Goal: Task Accomplishment & Management: Complete application form

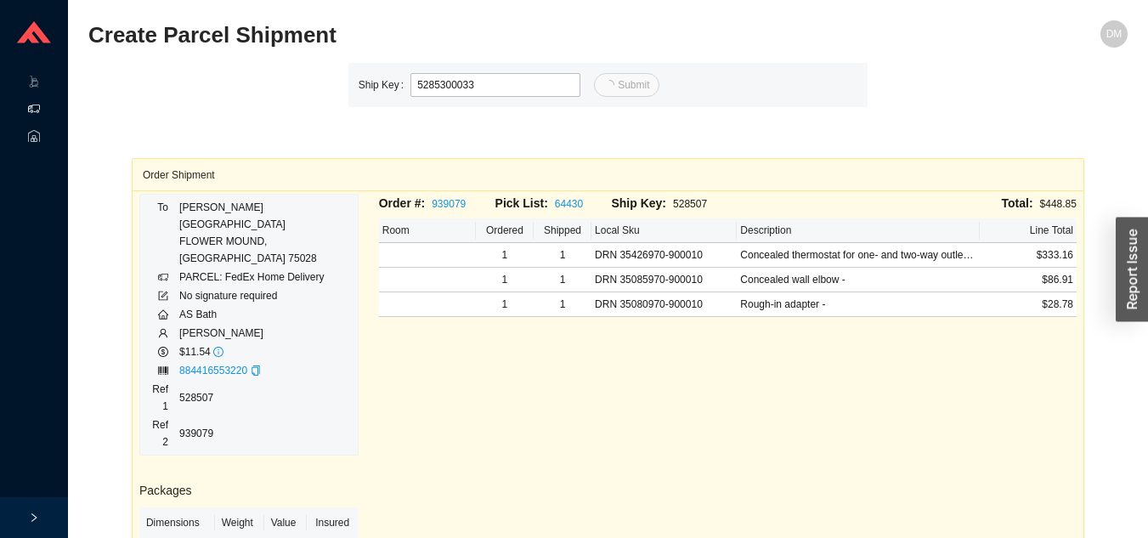
type input "33"
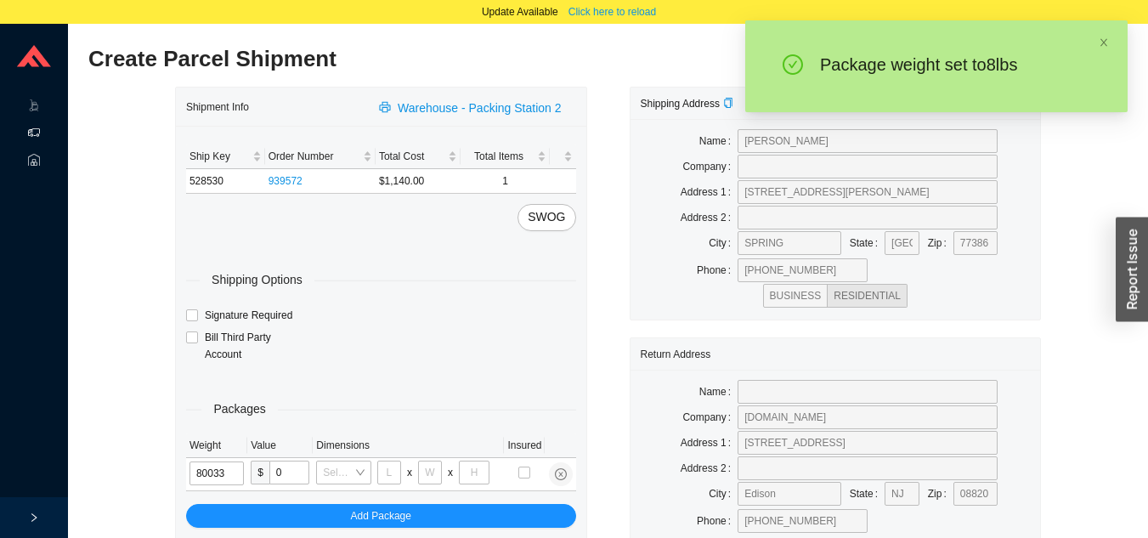
type input "8"
type input "24"
type input "14"
type input "4"
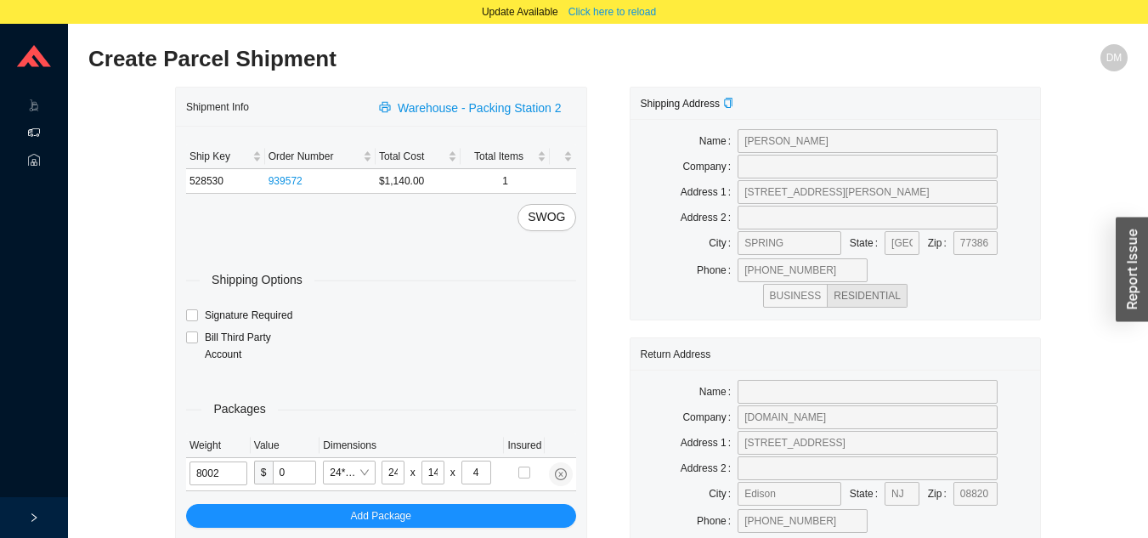
type input "8"
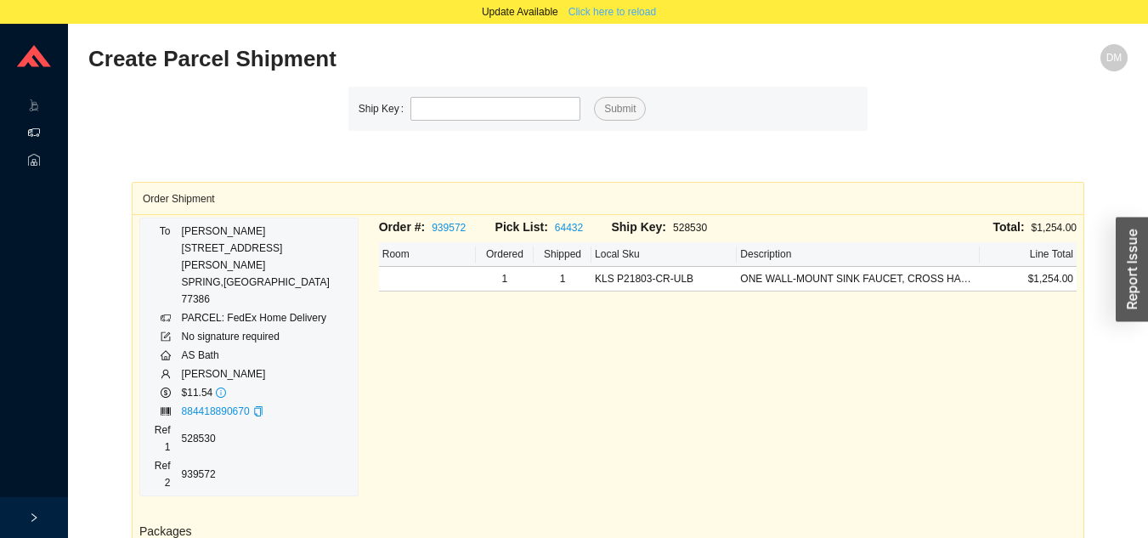
click at [588, 9] on span "Click here to reload" at bounding box center [613, 11] width 88 height 17
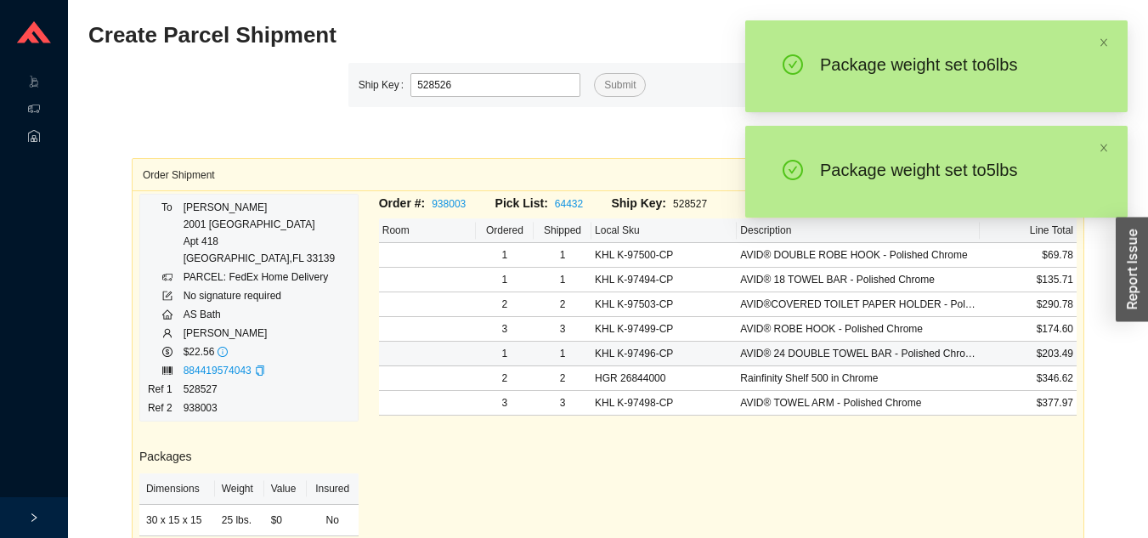
type input "528526"
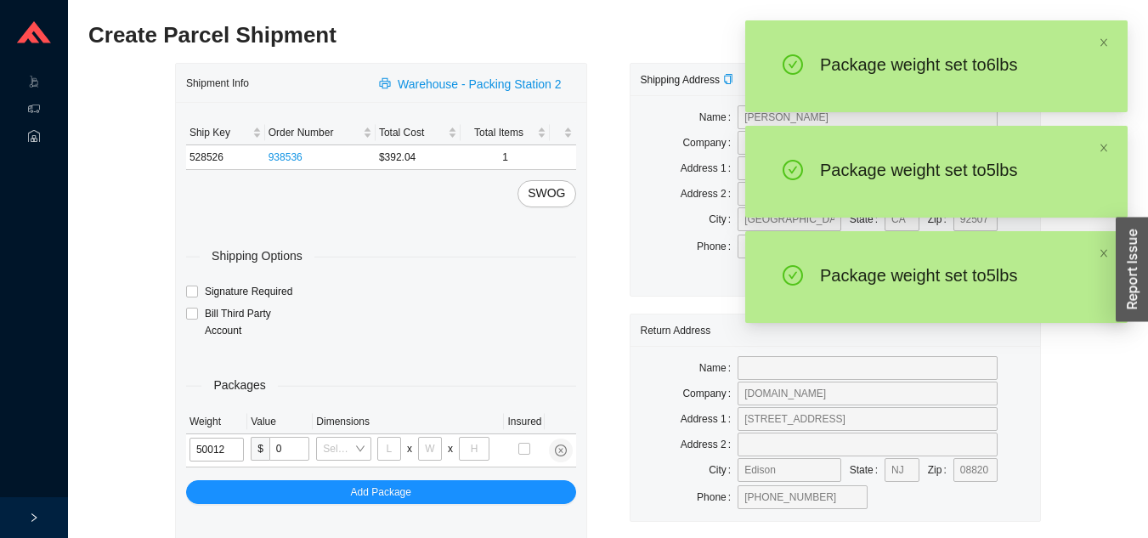
type input "5"
type input "18"
type input "12"
type input "6"
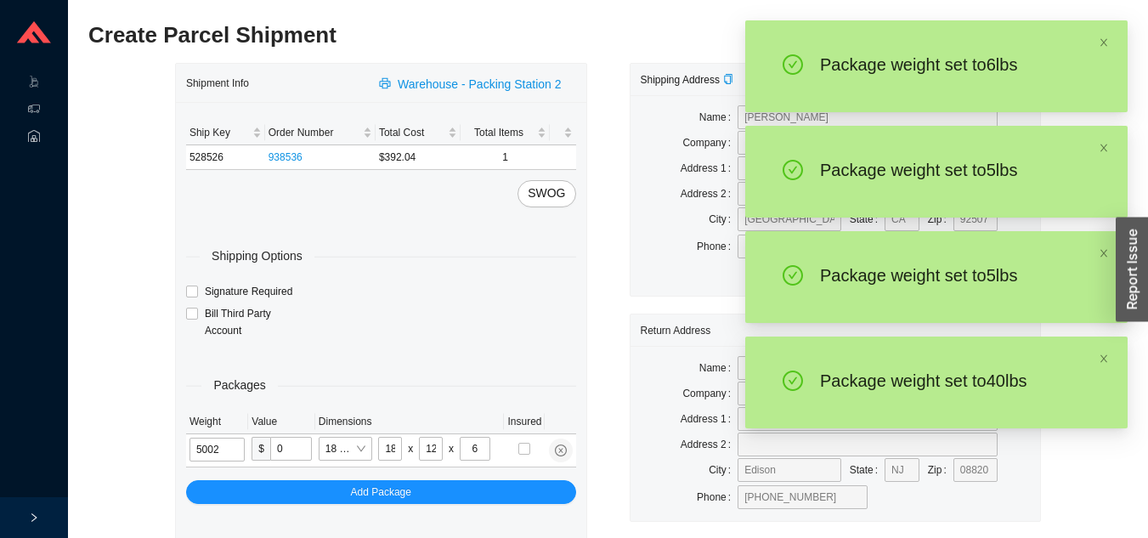
type input "5"
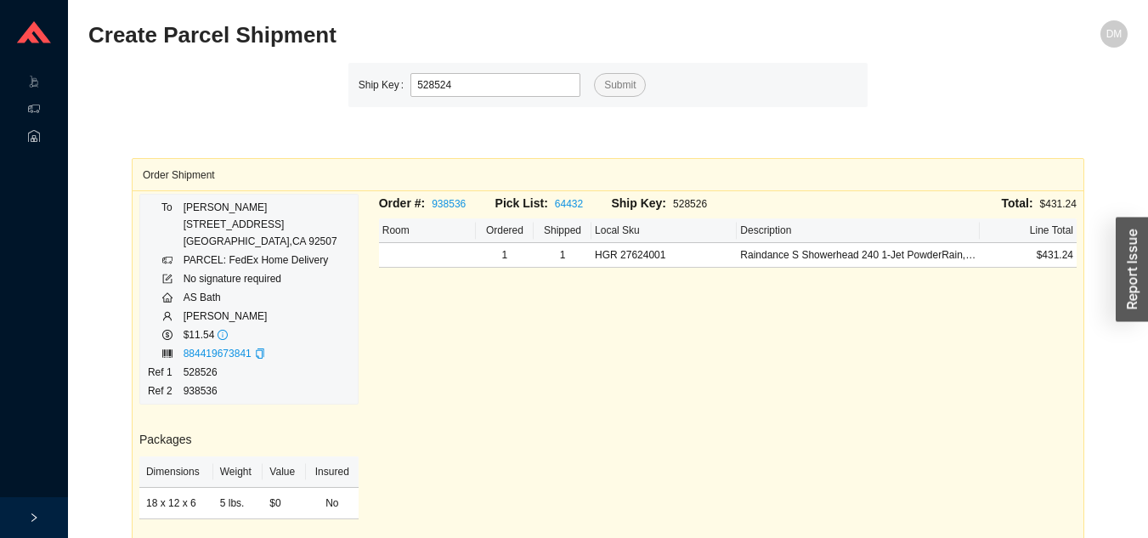
type input "528524"
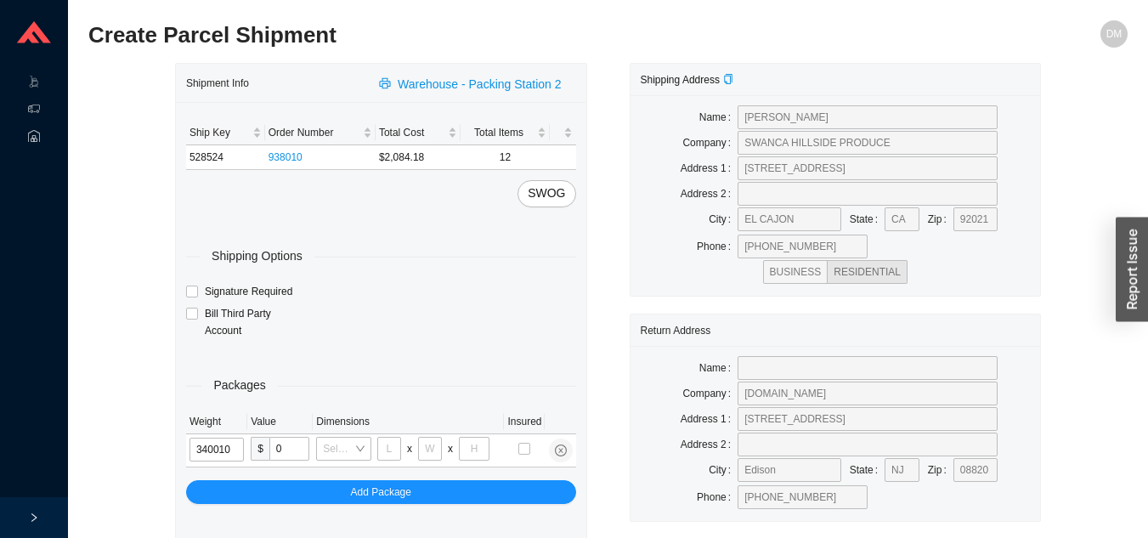
type input "34"
type input "30"
type input "24"
type input "12"
type input "34"
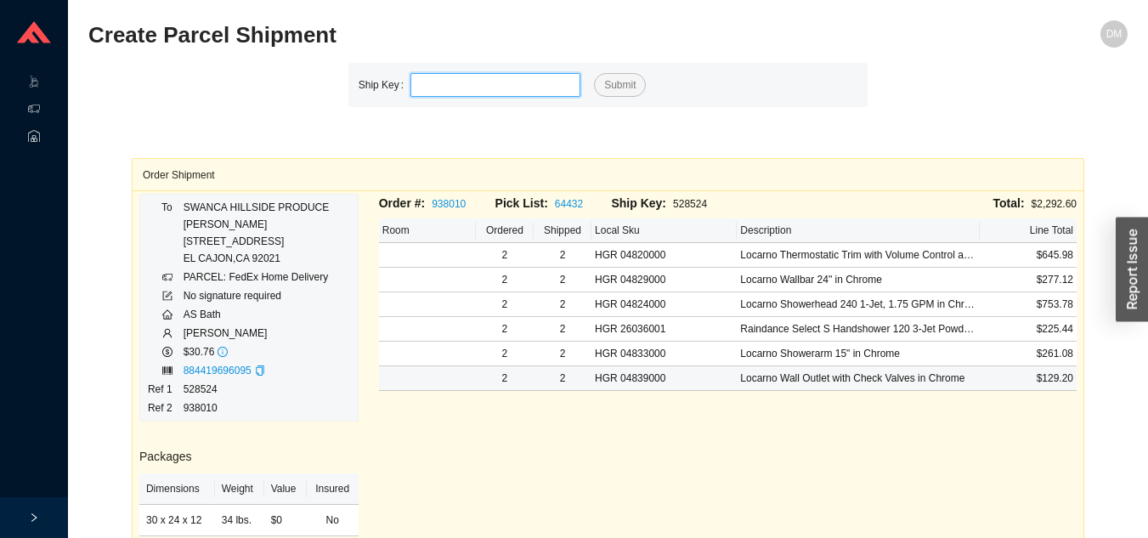
type input "4"
type input "528532"
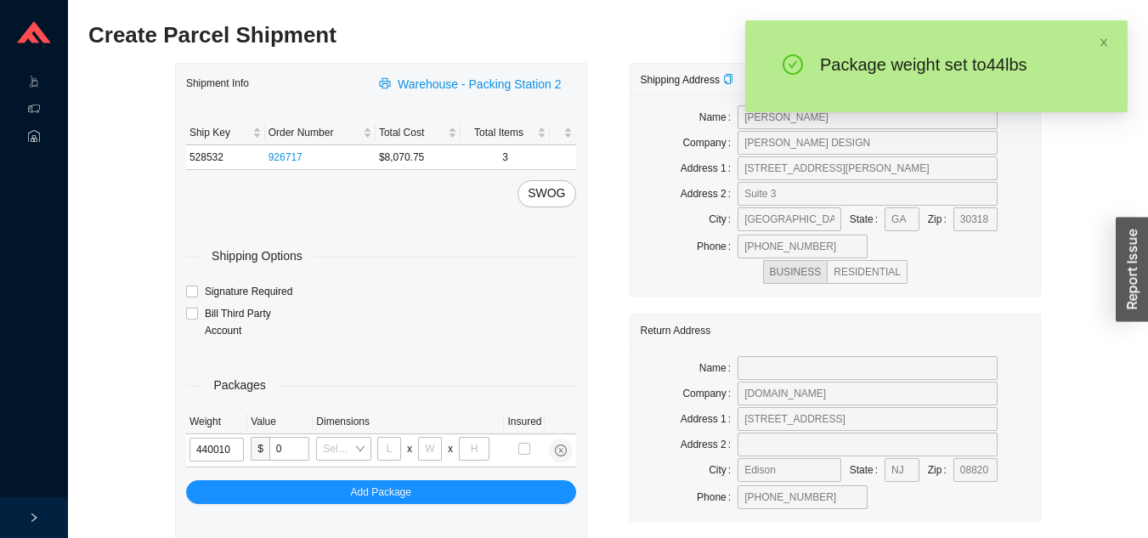
type input "44"
type input "30"
type input "24"
type input "12"
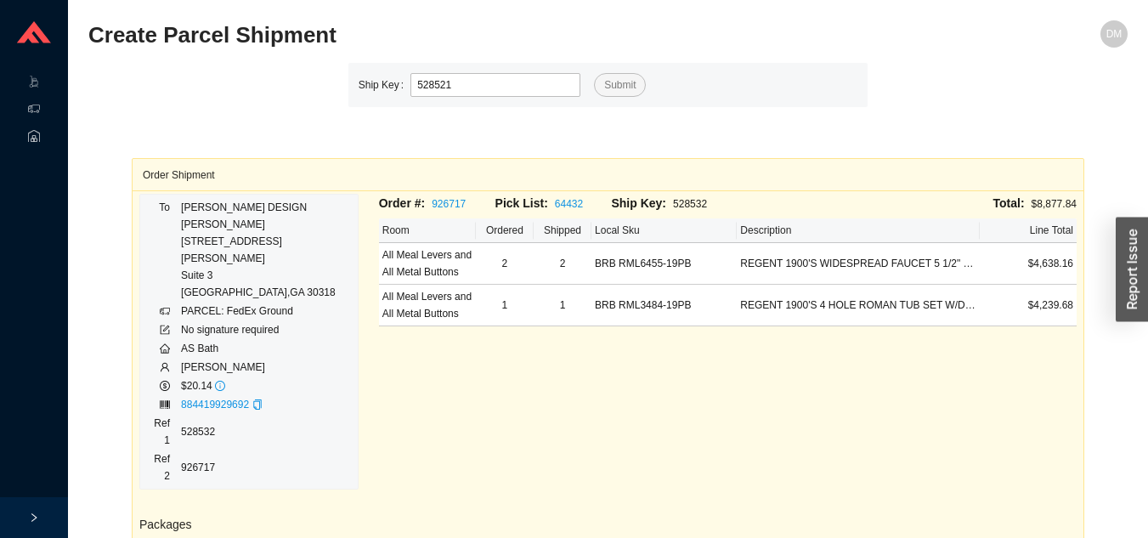
type input "528521"
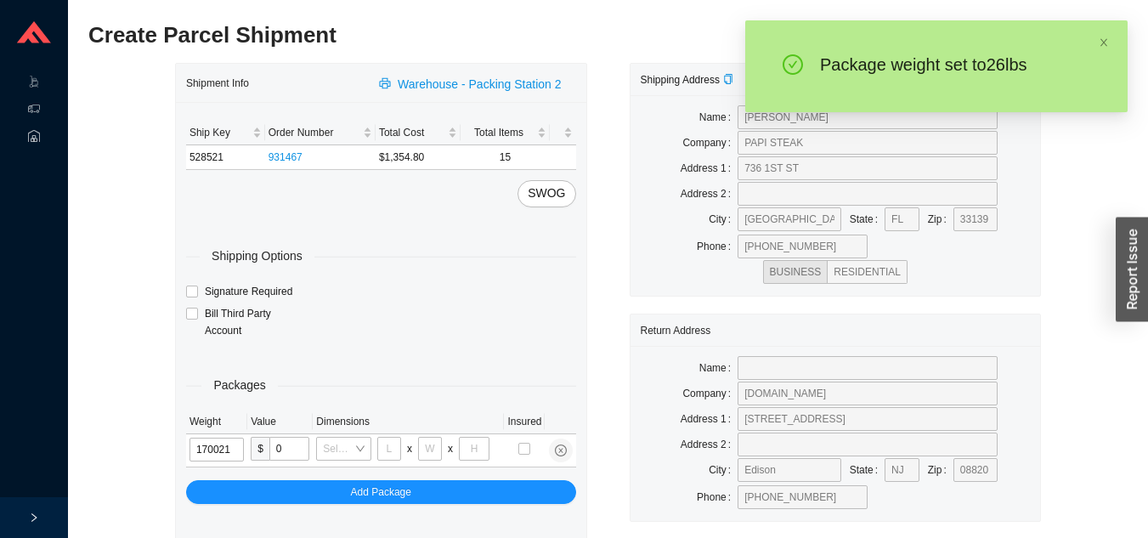
type input "17"
type input "18"
type input "12"
type input "17"
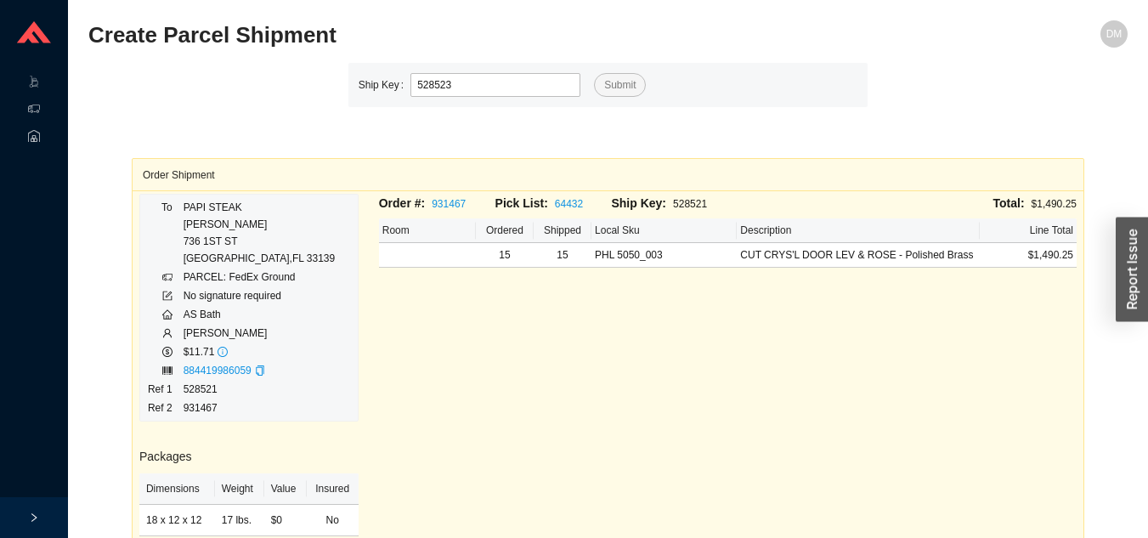
type input "528523"
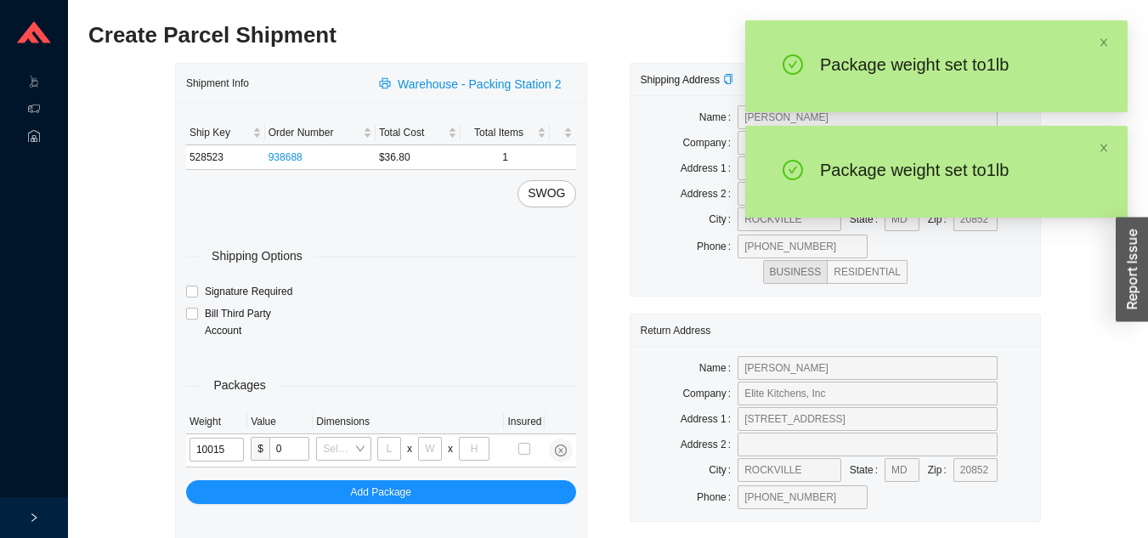
type input "1"
type input "8"
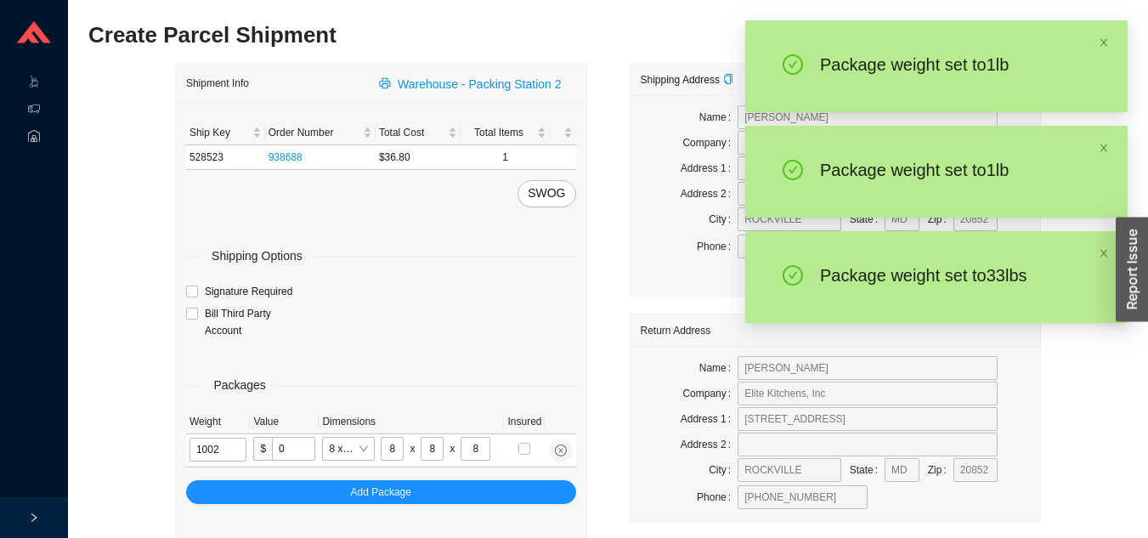
type input "1"
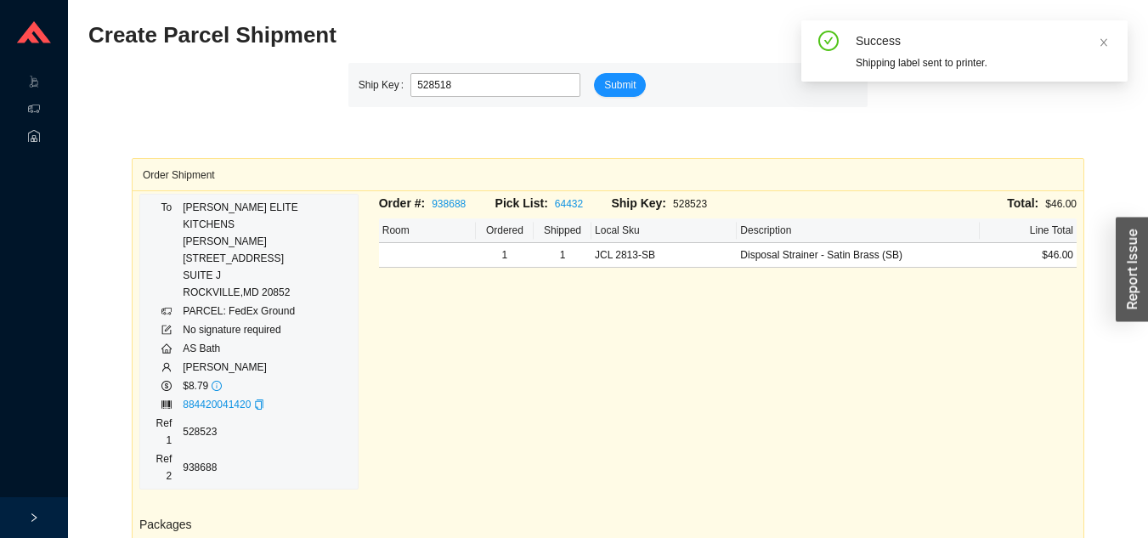
type input "528518"
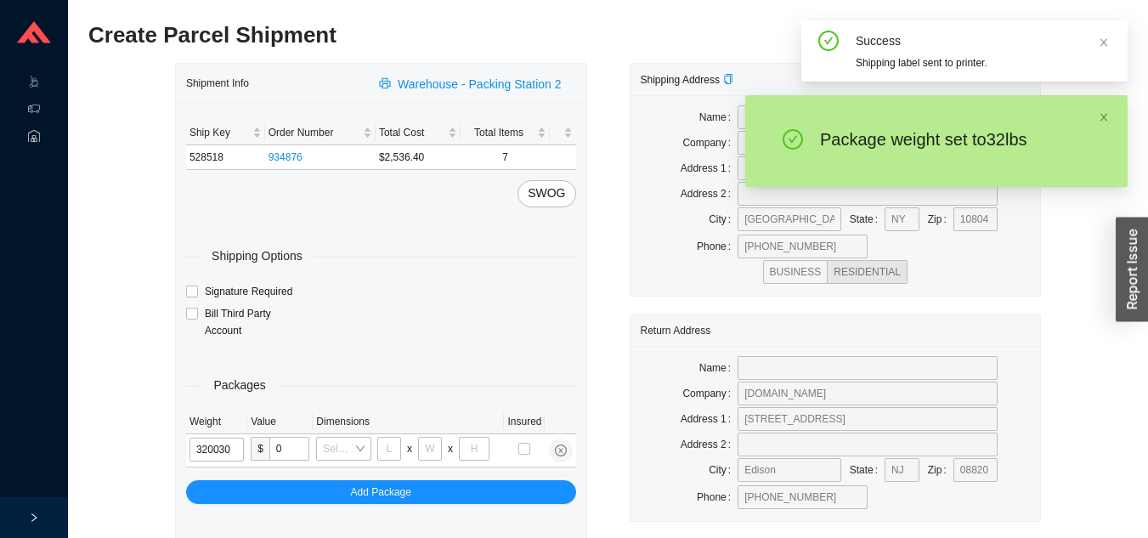
type input "32"
type input "26"
type input "20"
type input "12"
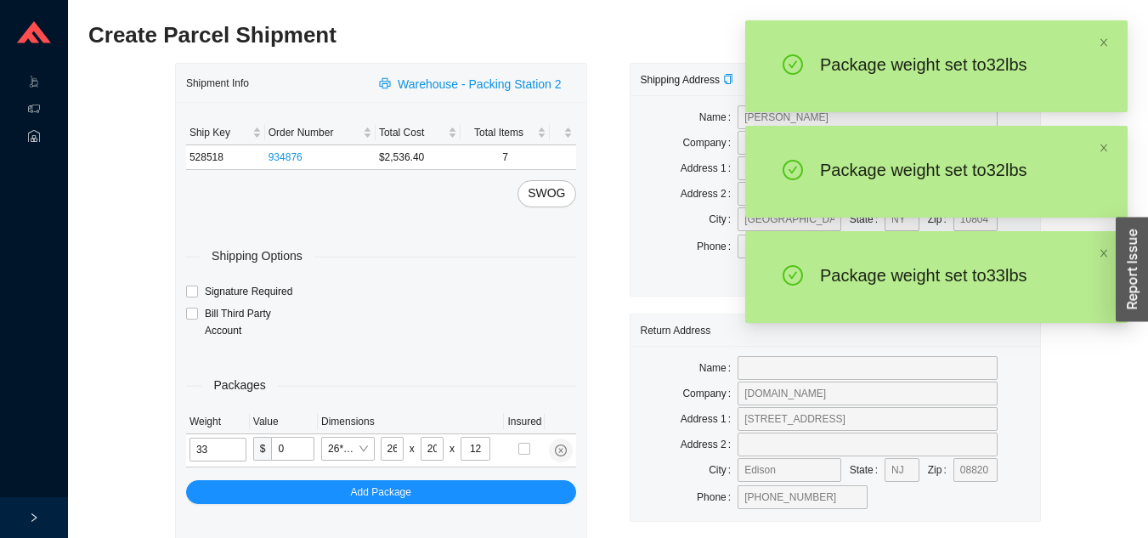
type input "3"
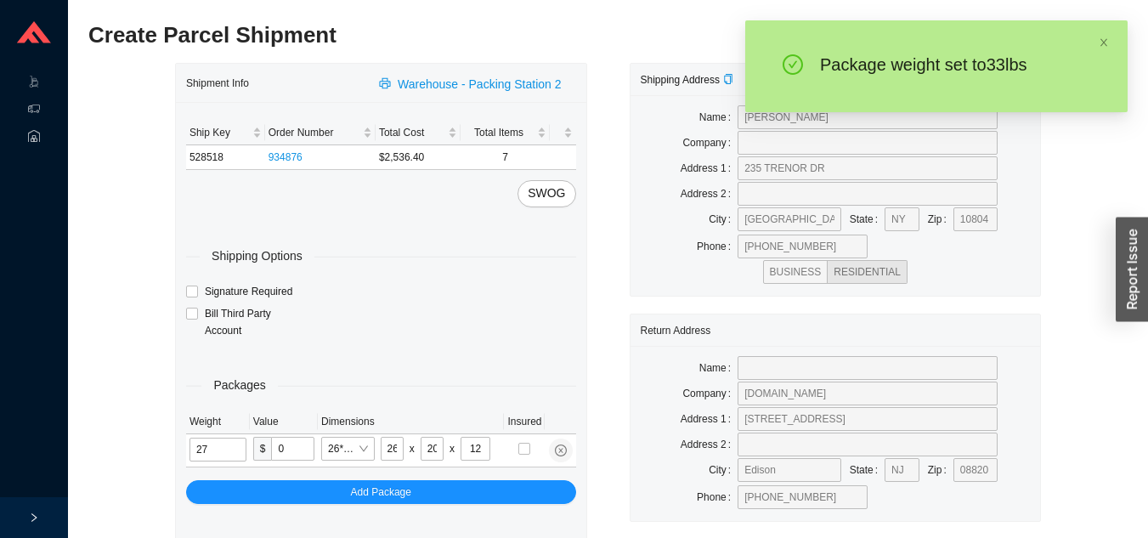
type input "27"
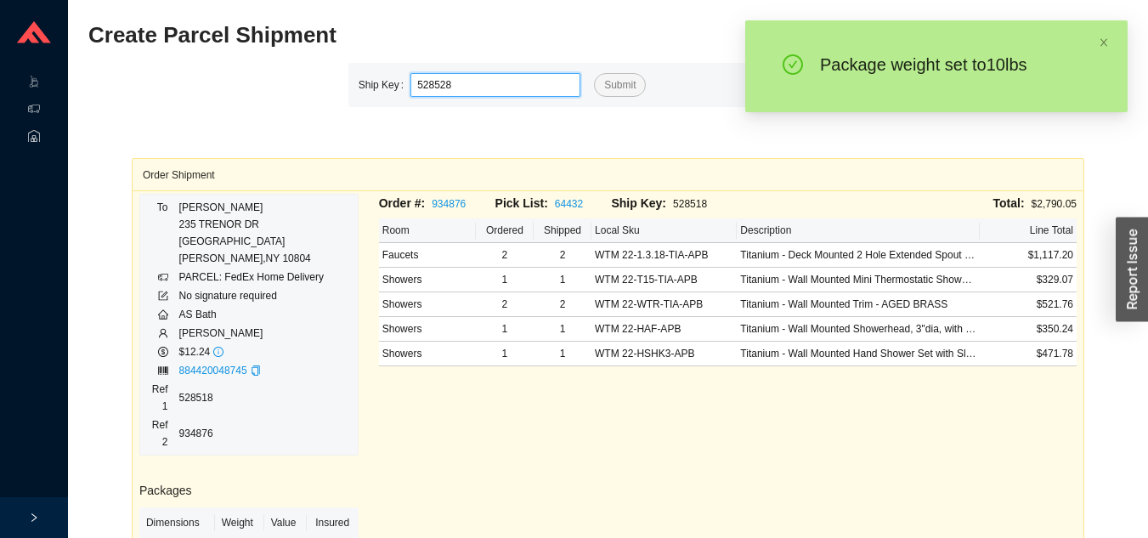
type input "528528"
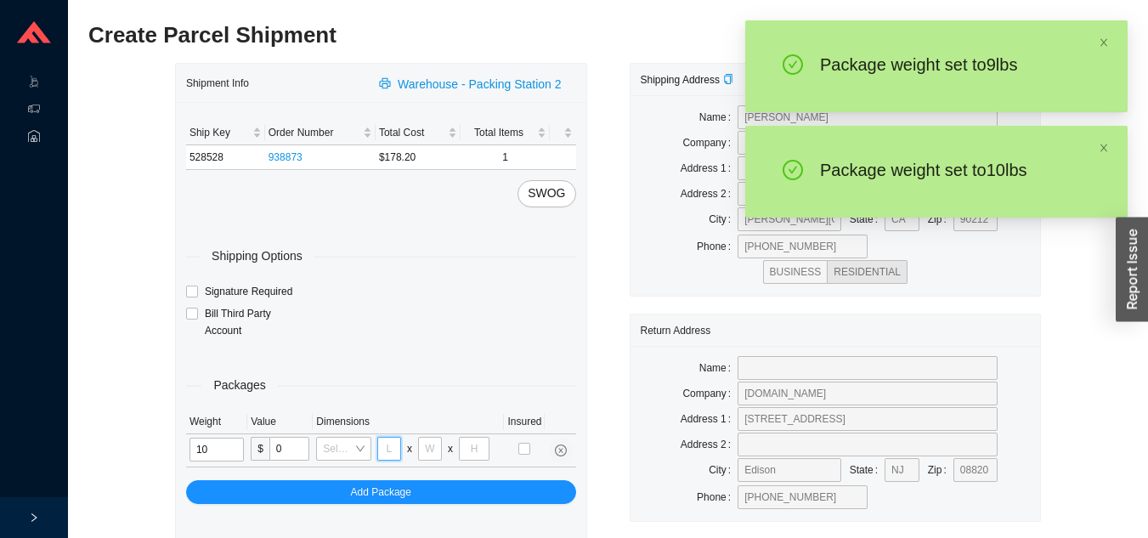
click at [391, 451] on input "tel" at bounding box center [389, 449] width 24 height 24
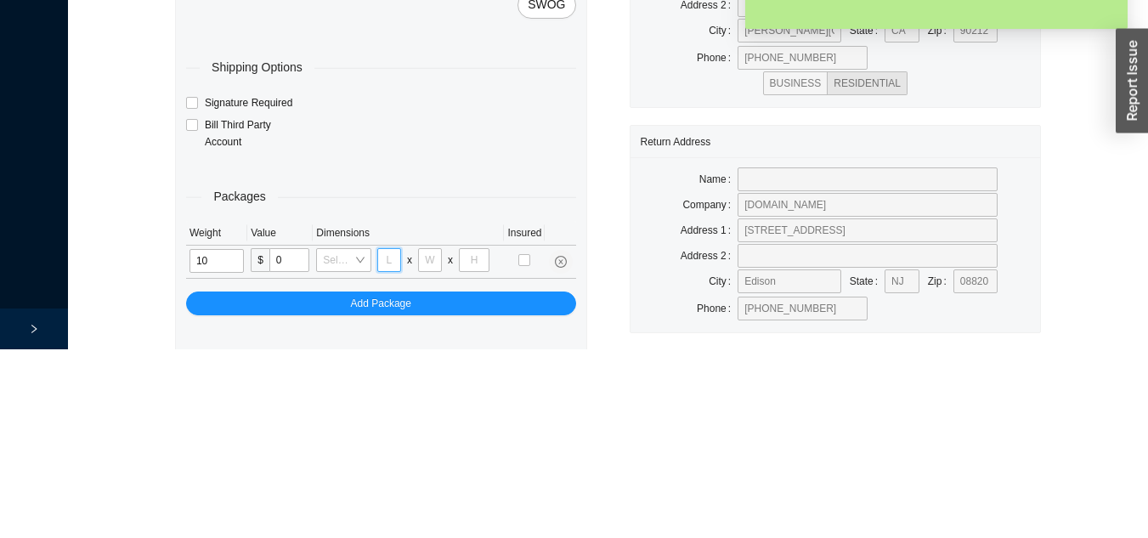
scroll to position [60, 0]
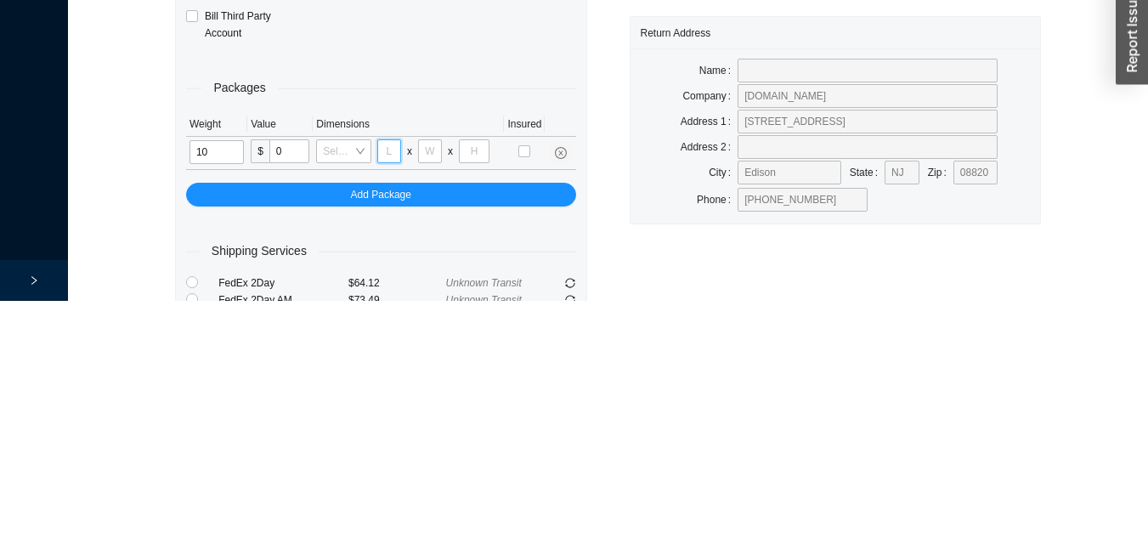
type input "35"
type input "17"
click at [428, 396] on input "tel" at bounding box center [430, 389] width 24 height 24
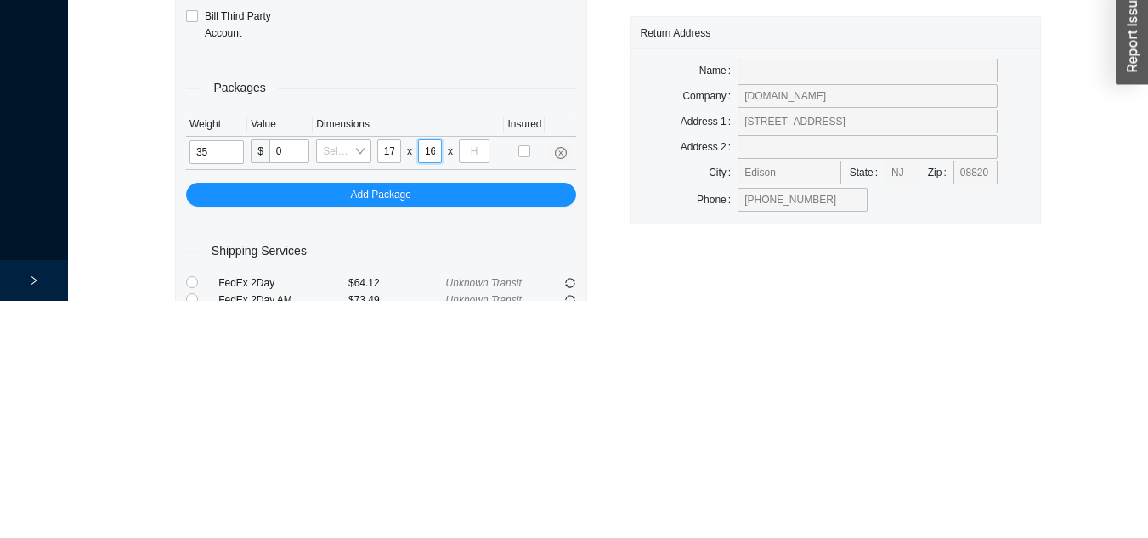
type input "16"
click at [474, 390] on input "tel" at bounding box center [474, 389] width 31 height 24
type input "11"
type input "10"
type input "11"
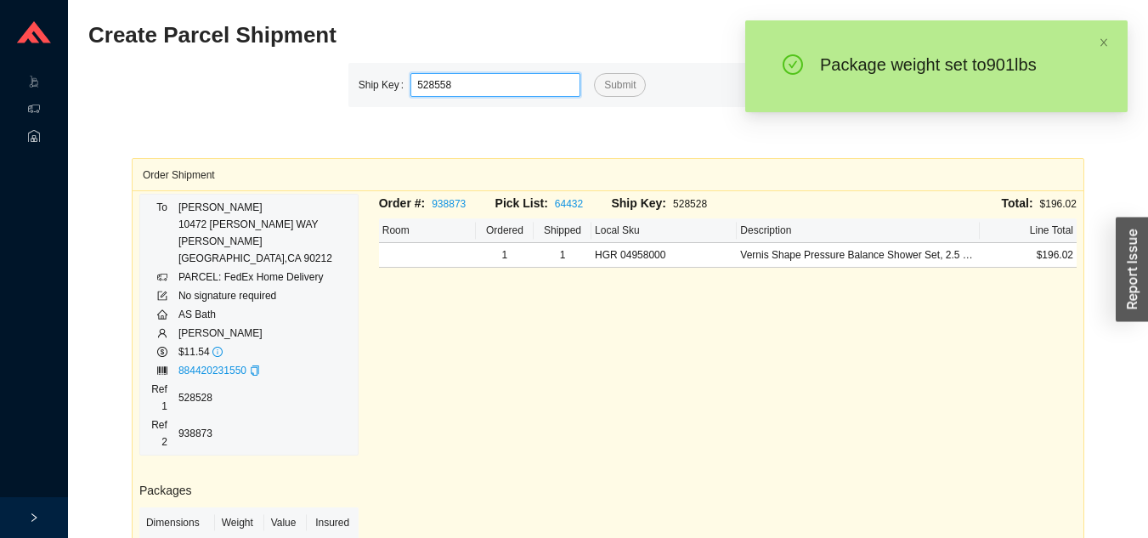
type input "528558"
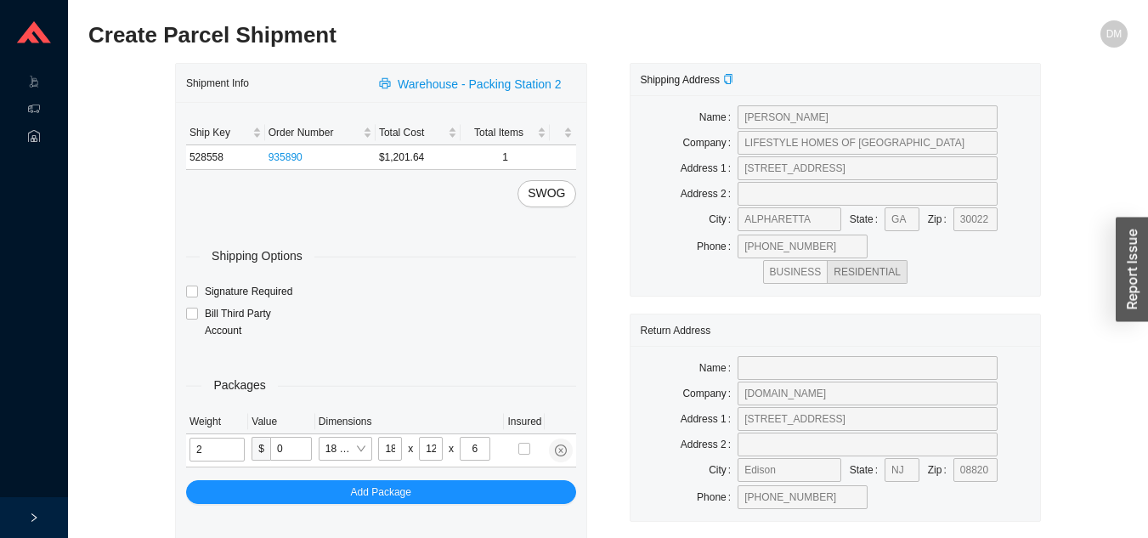
type input "6"
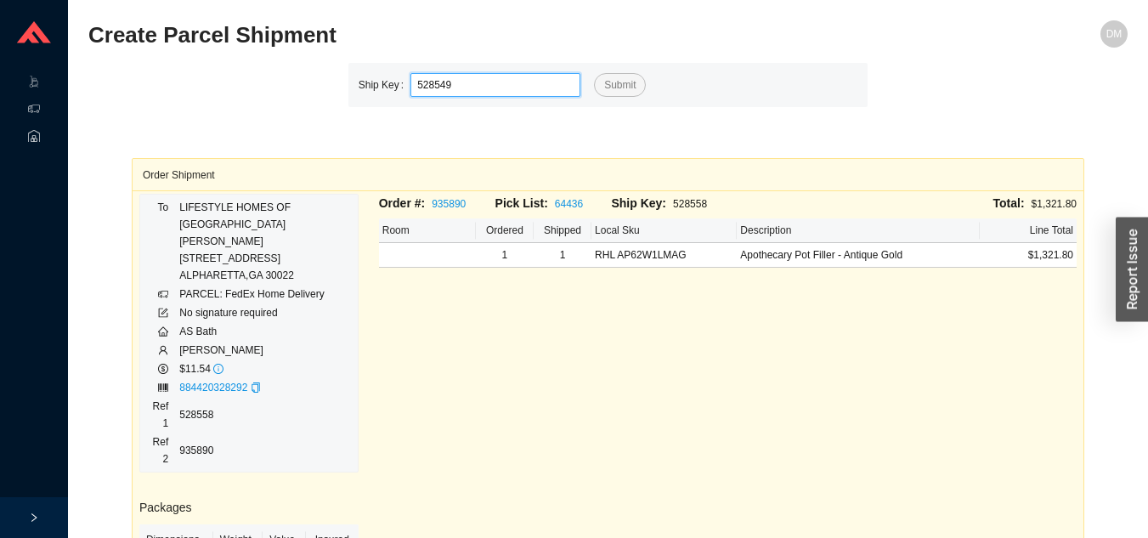
type input "528549"
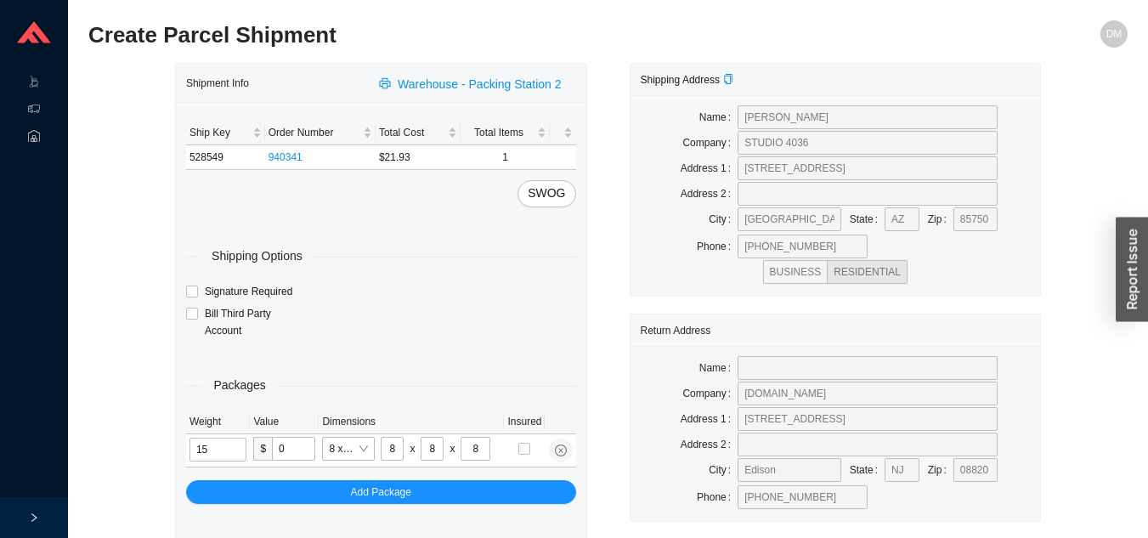
type input "2"
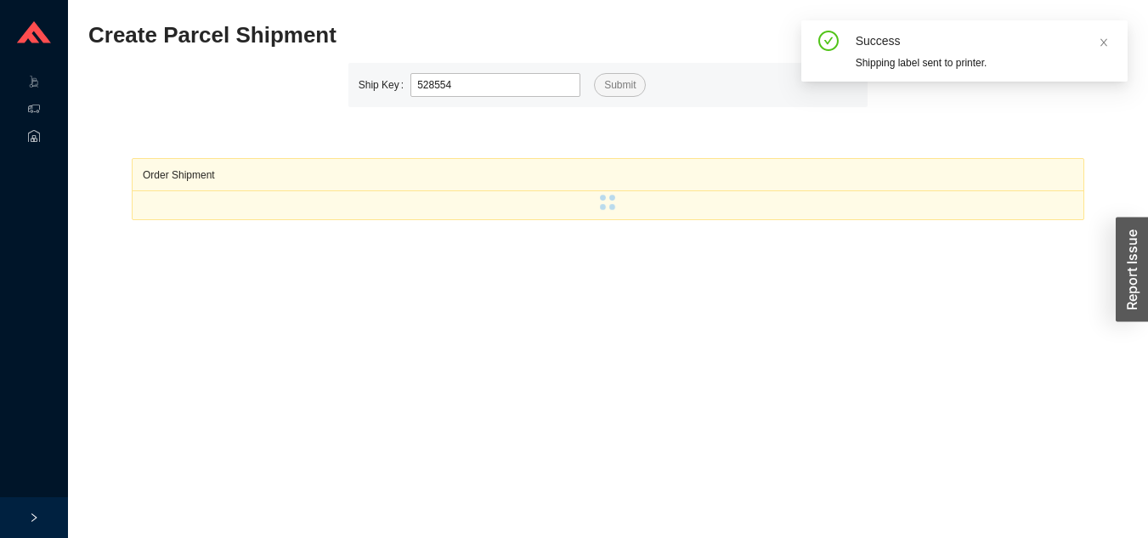
type input "528554"
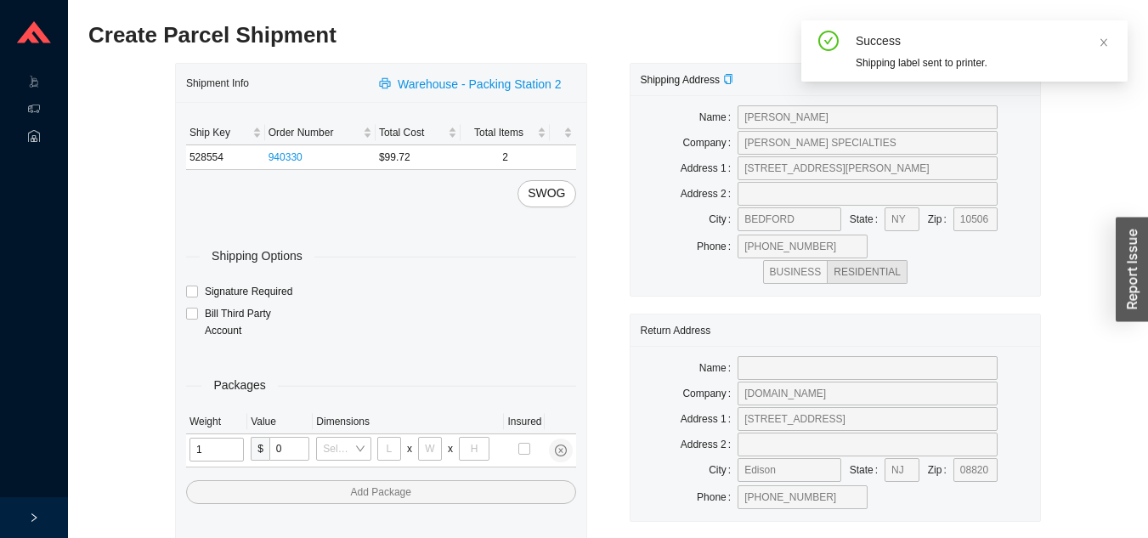
type input "15"
type input "8"
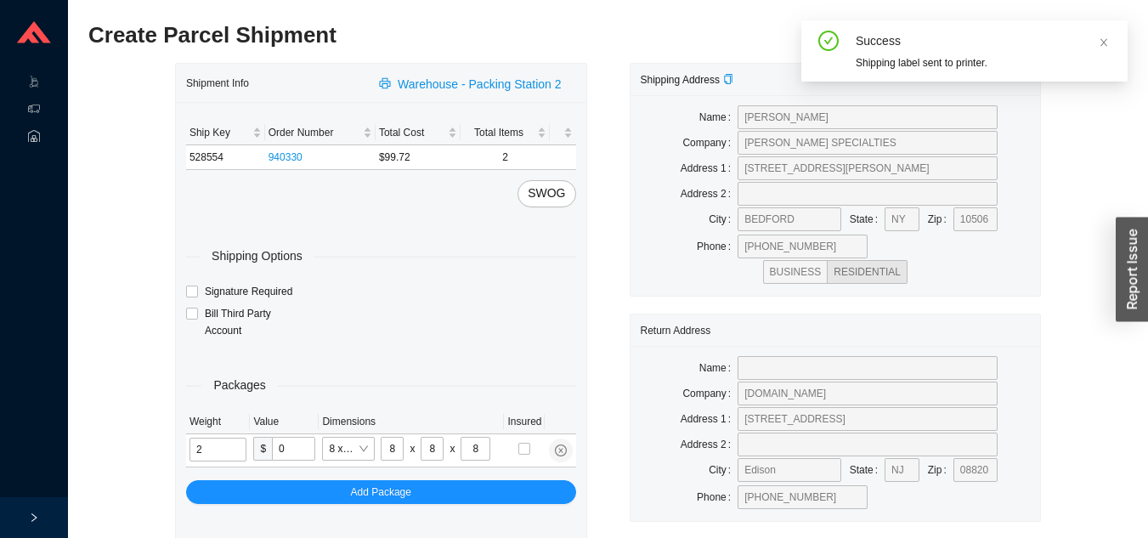
type input "2"
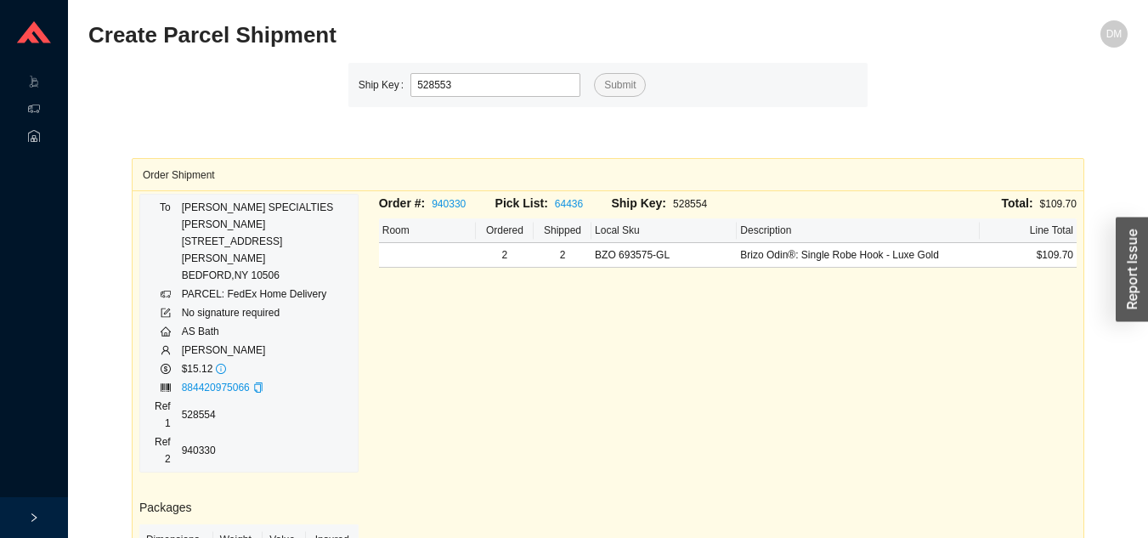
type input "528553"
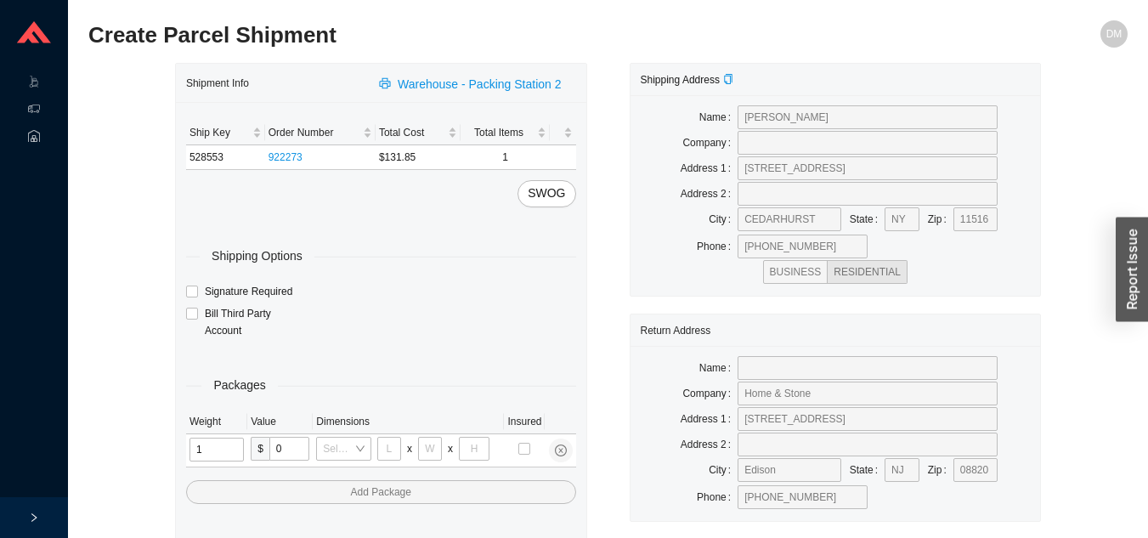
type input "15"
type input "8"
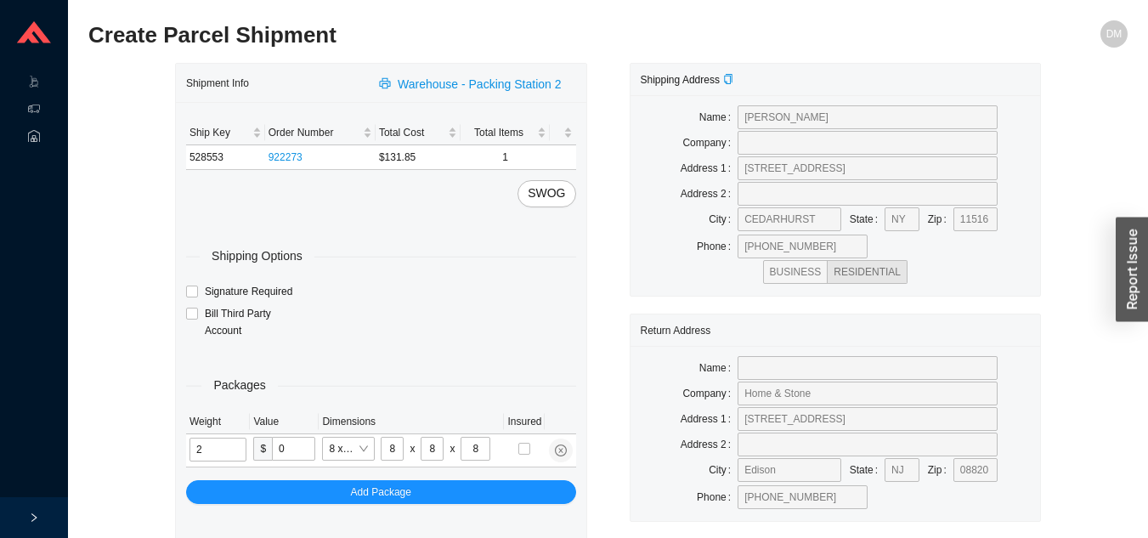
type input "2"
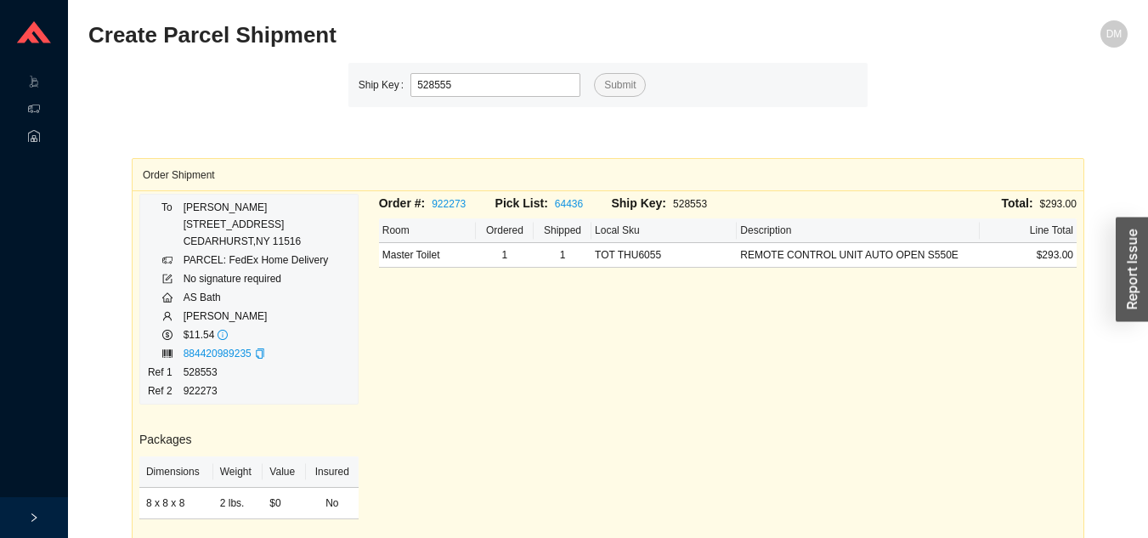
type input "528555"
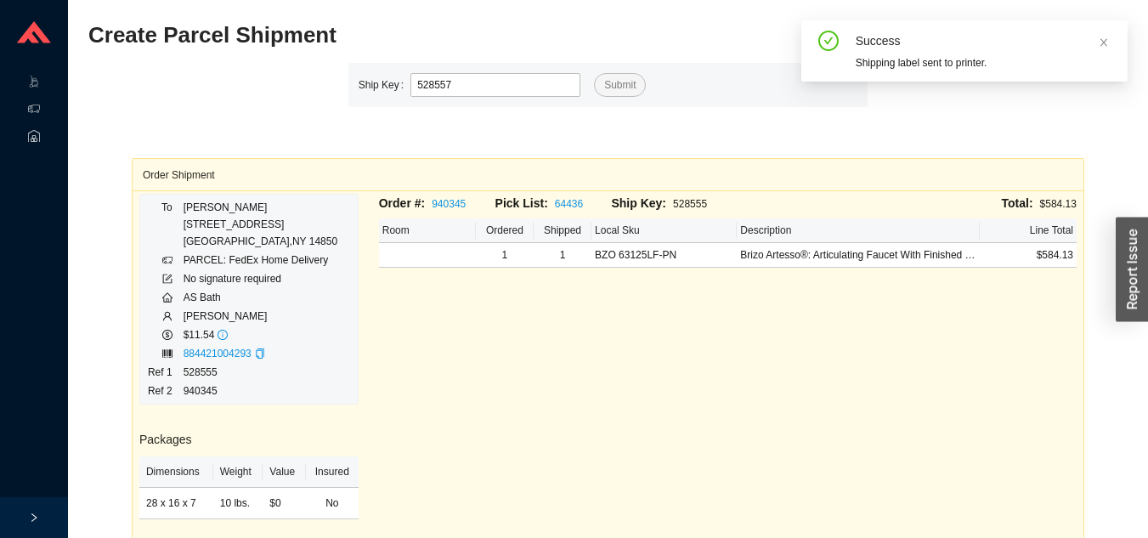
type input "528557"
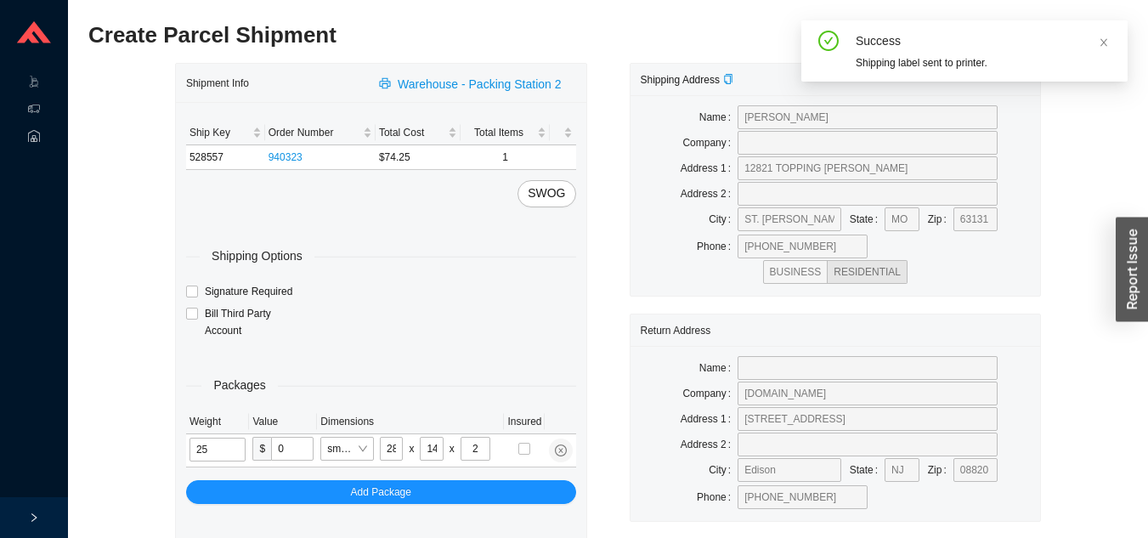
type input "4"
type input "16"
type input "7"
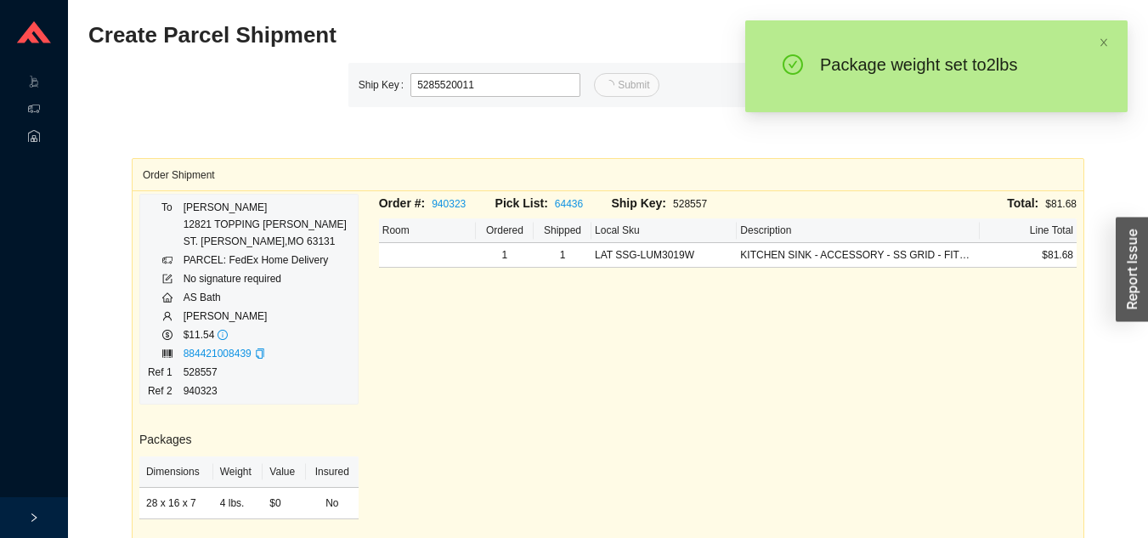
type input "11"
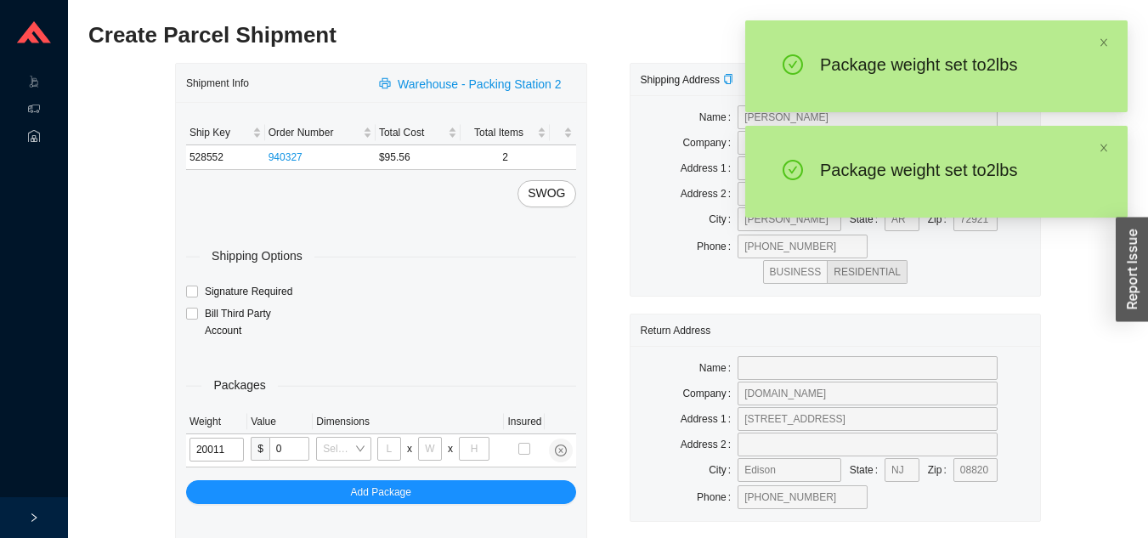
type input "2"
type input "14"
type input "7"
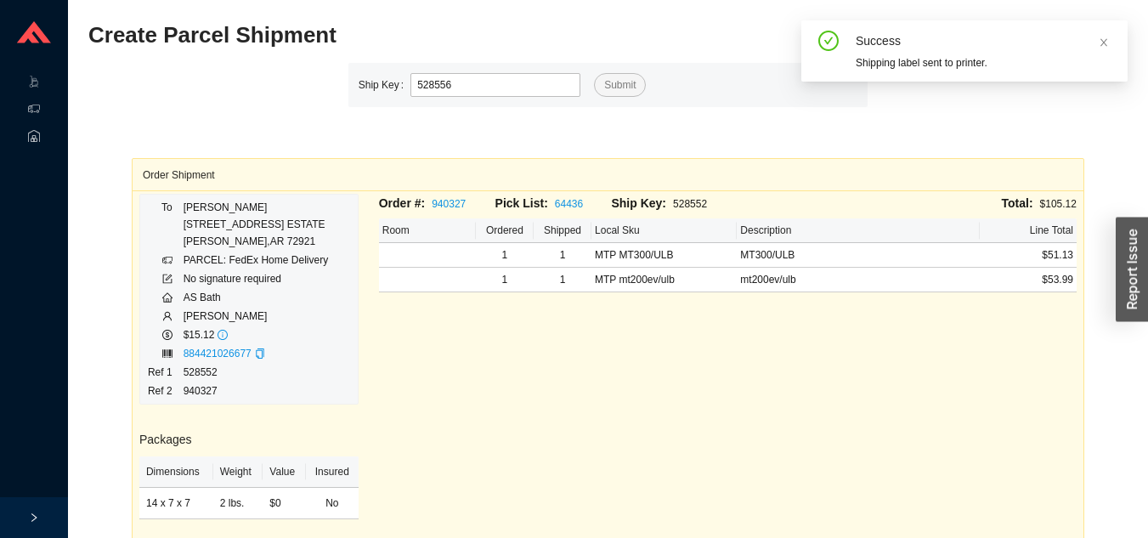
type input "528556"
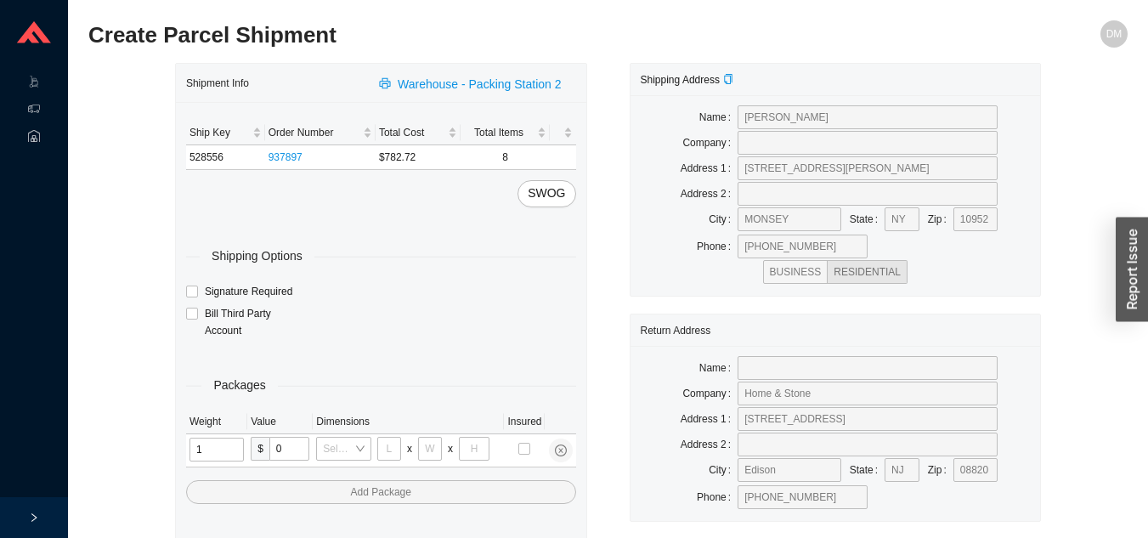
type input "13"
type input "10"
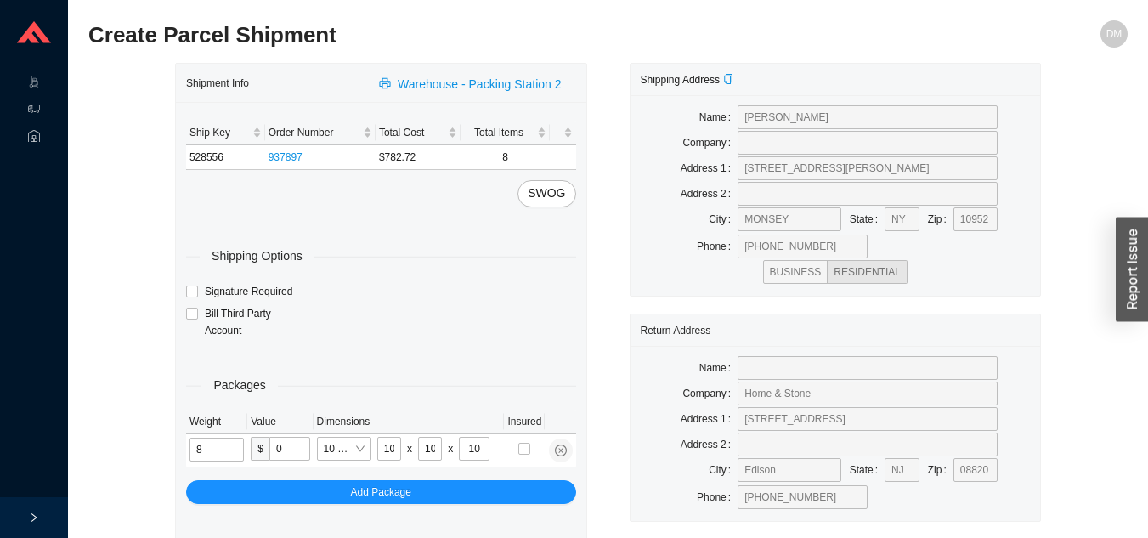
type input "8"
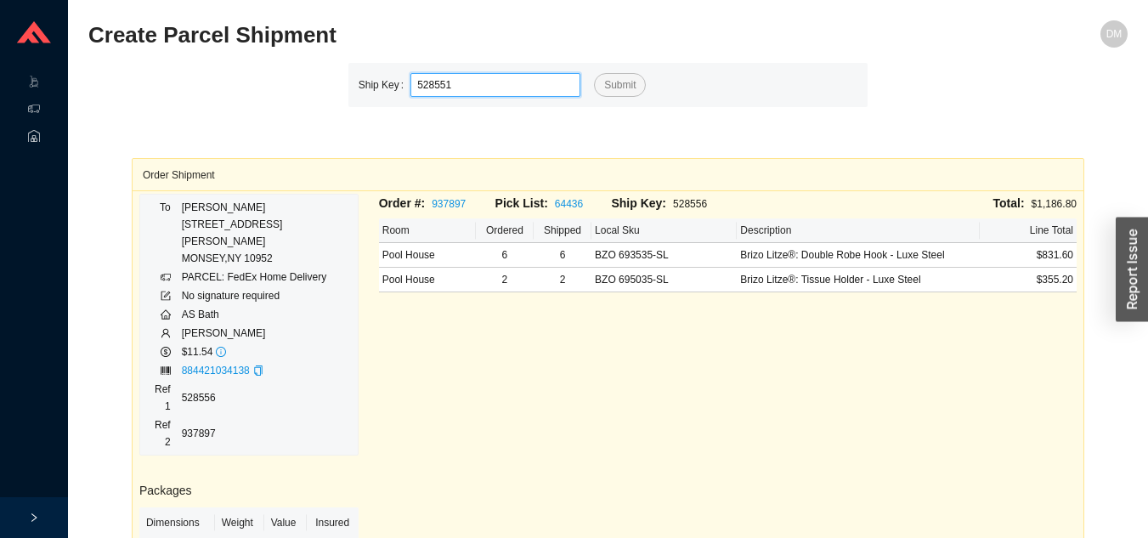
type input "528551"
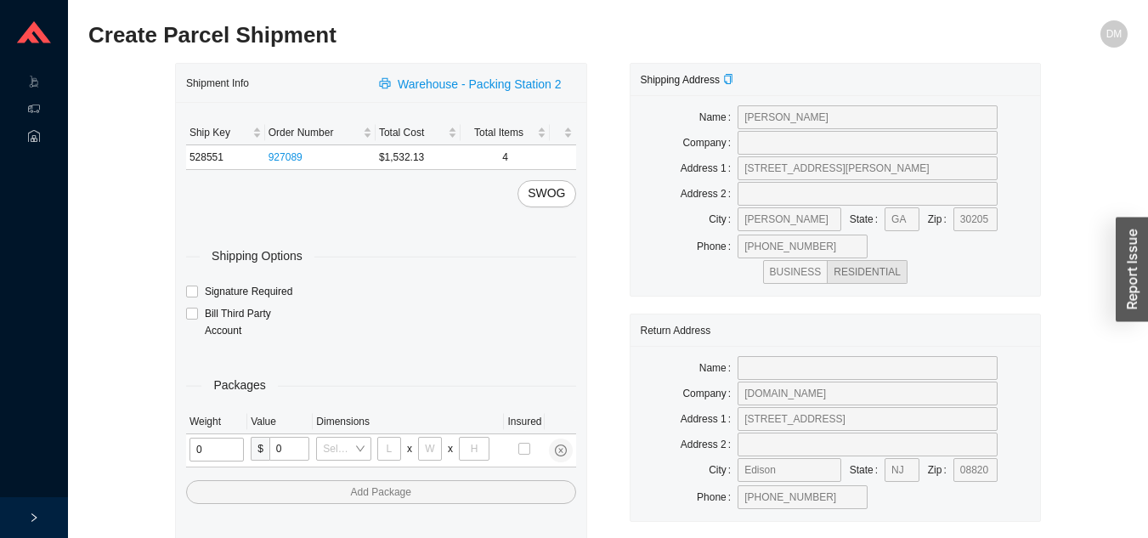
type input "2"
type input "18"
type input "8"
type input "42"
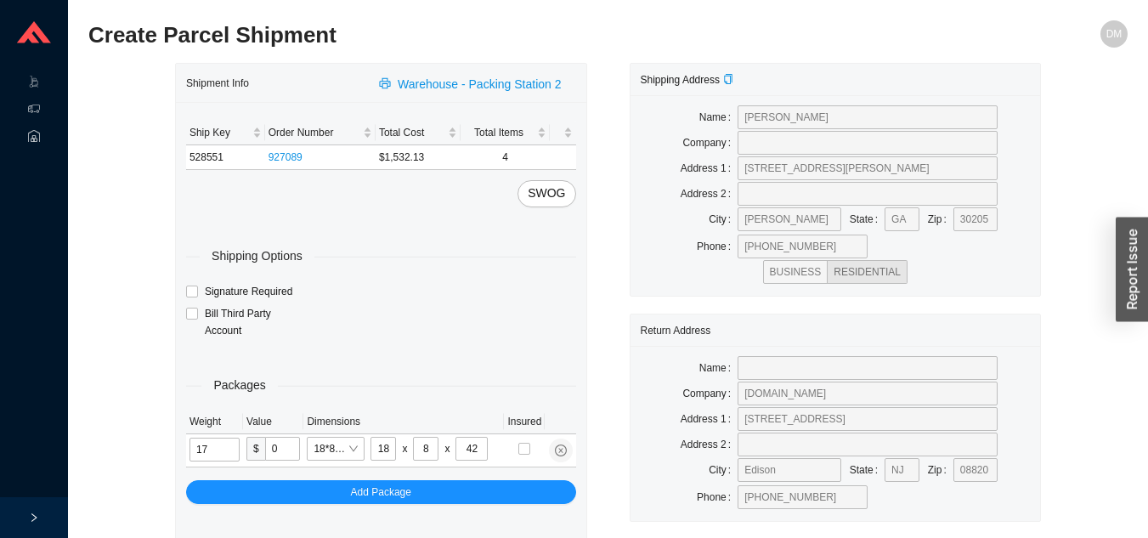
type input "17"
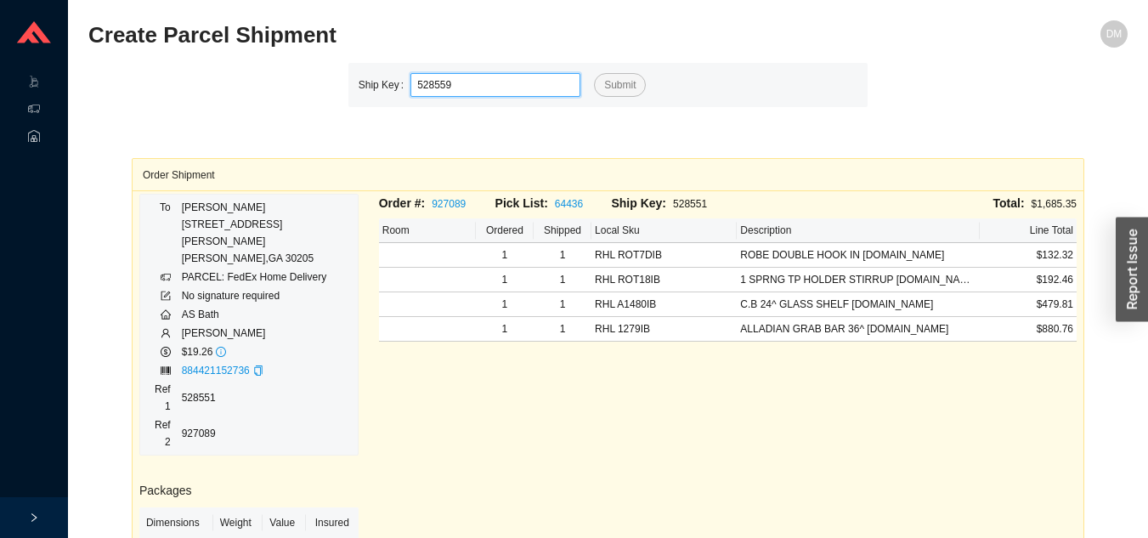
type input "528559"
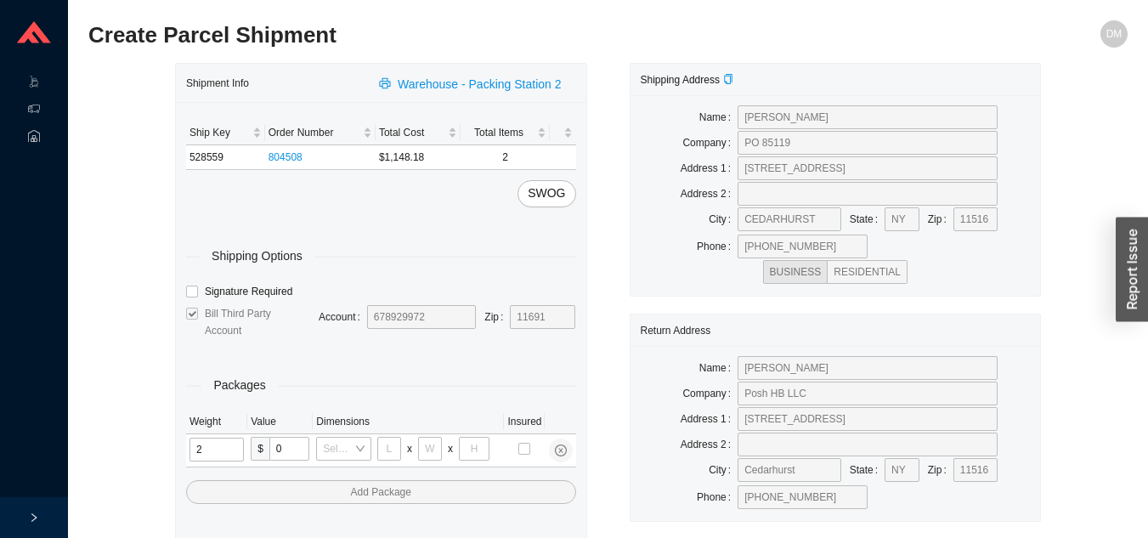
type input "25"
type input "28"
type input "16"
type input "7"
type input "8"
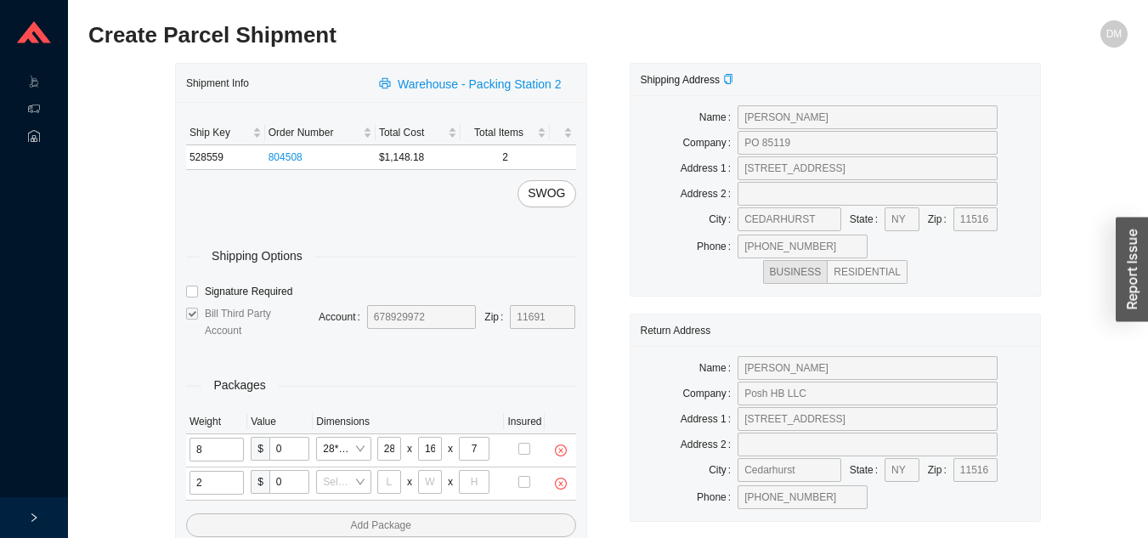
type input "25"
type input "28"
type input "16"
type input "7"
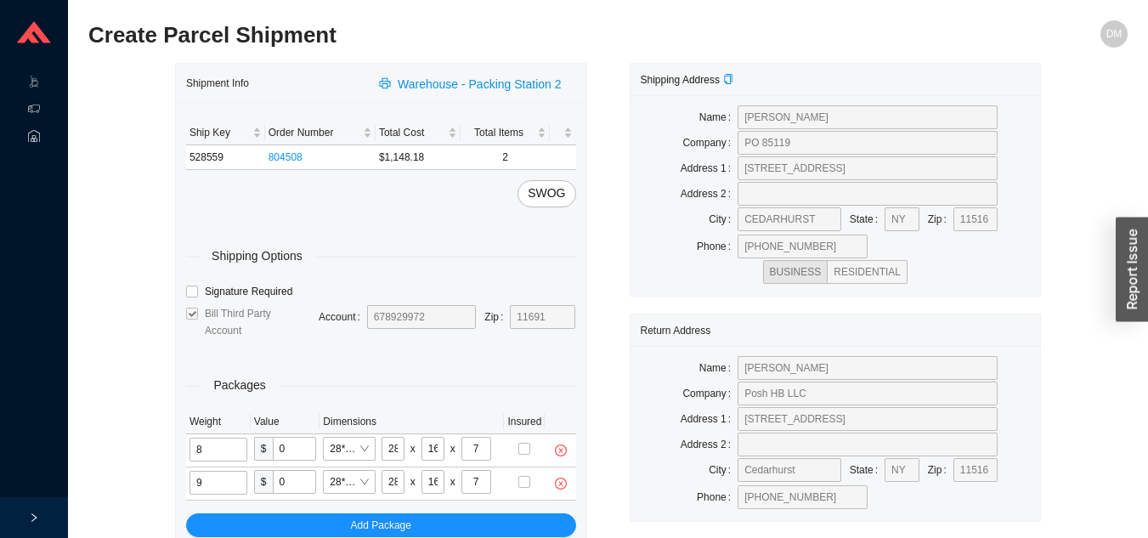
type input "9"
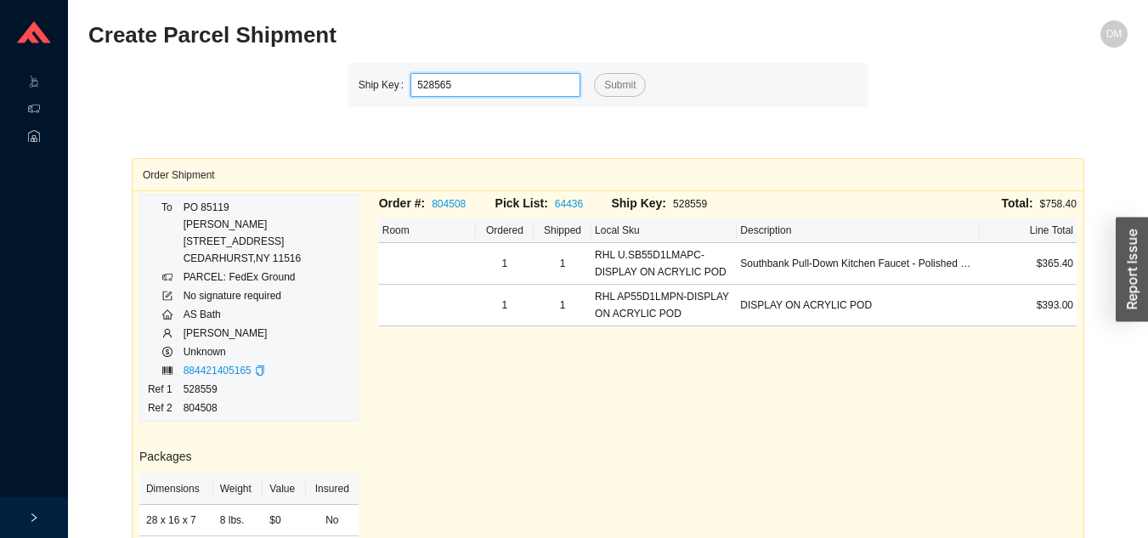
type input "528565"
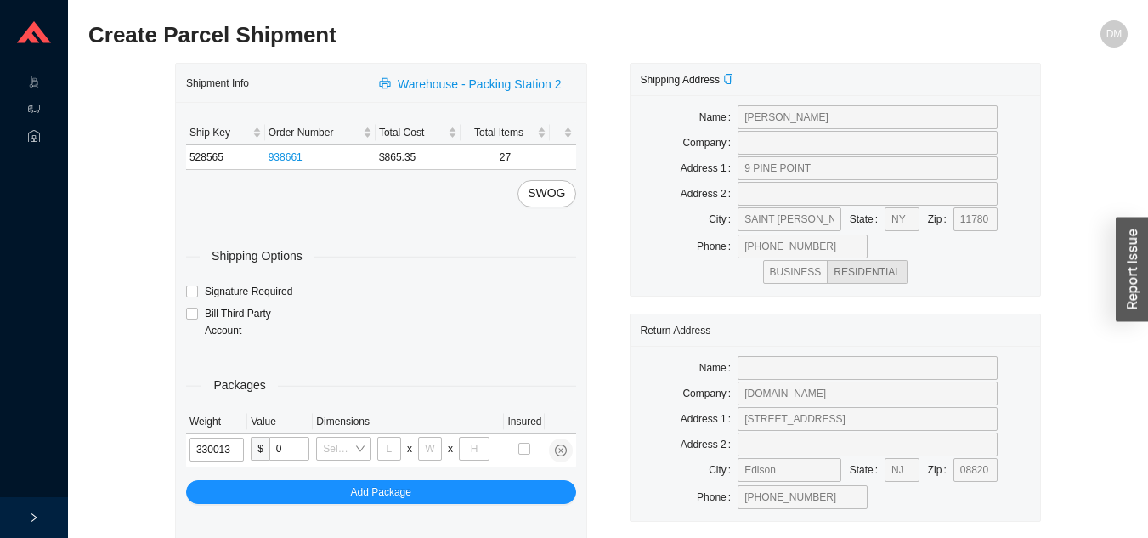
type input "33"
type input "10"
type input "33"
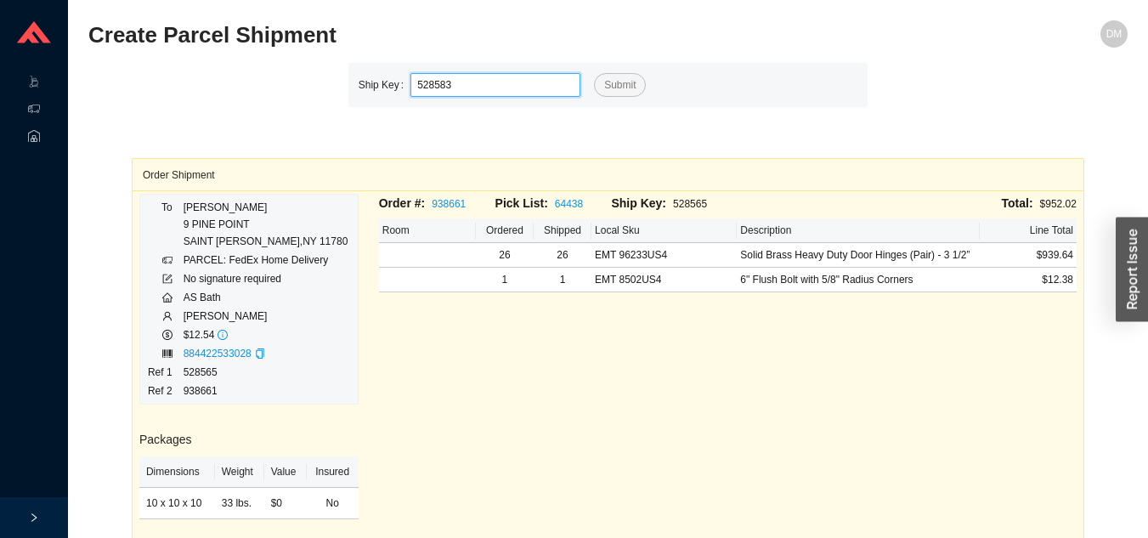
type input "528583"
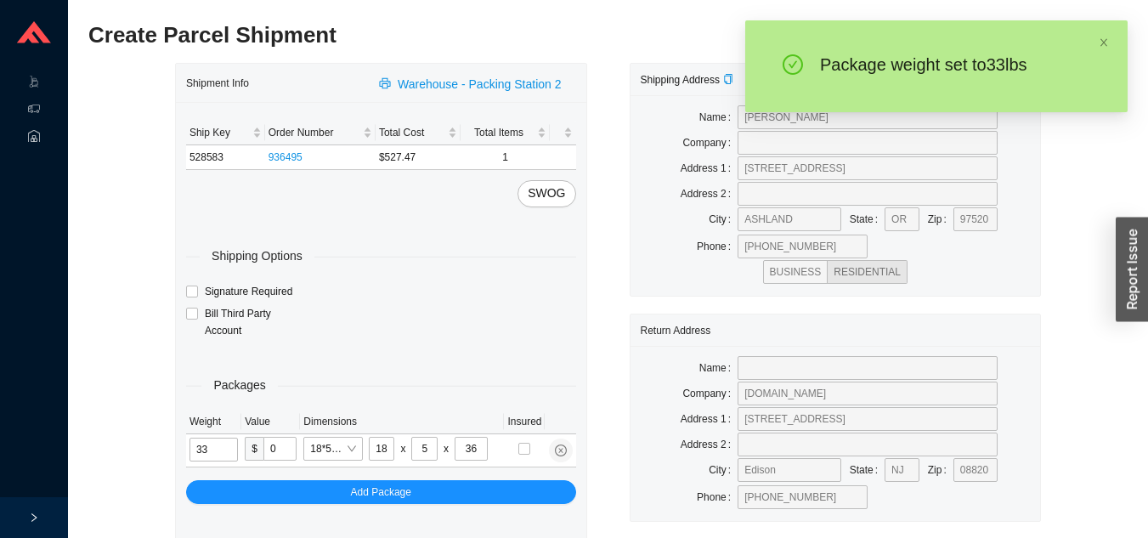
type input "3"
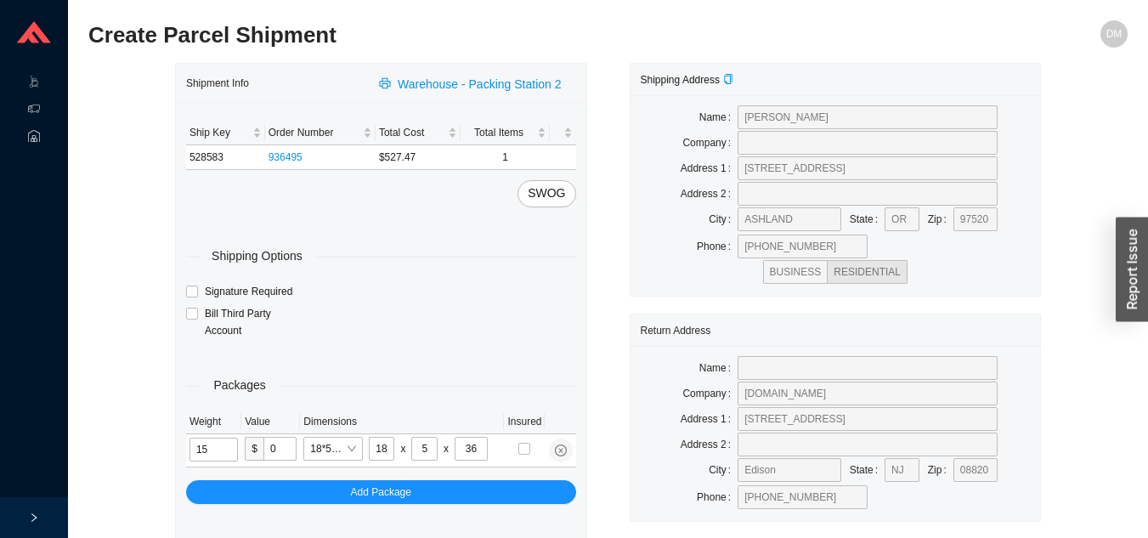
type input "15"
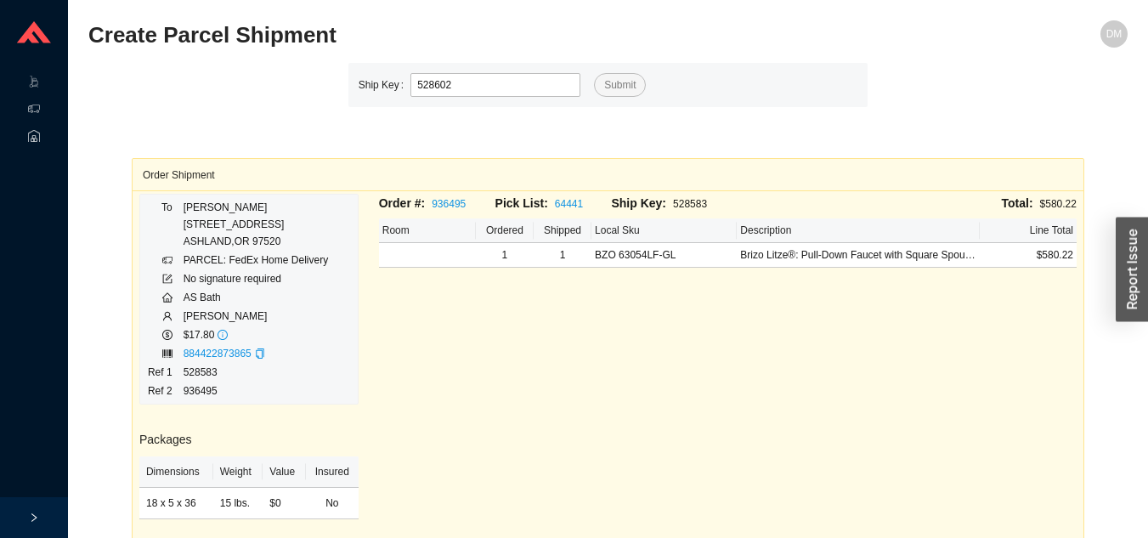
type input "528602"
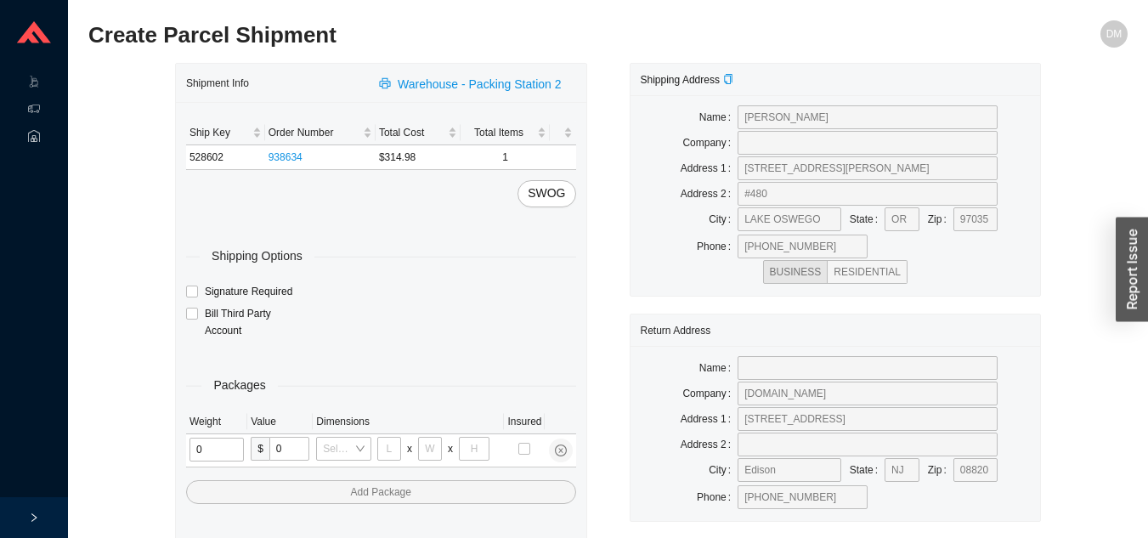
type input "1"
type input "18"
type input "5"
type input "36"
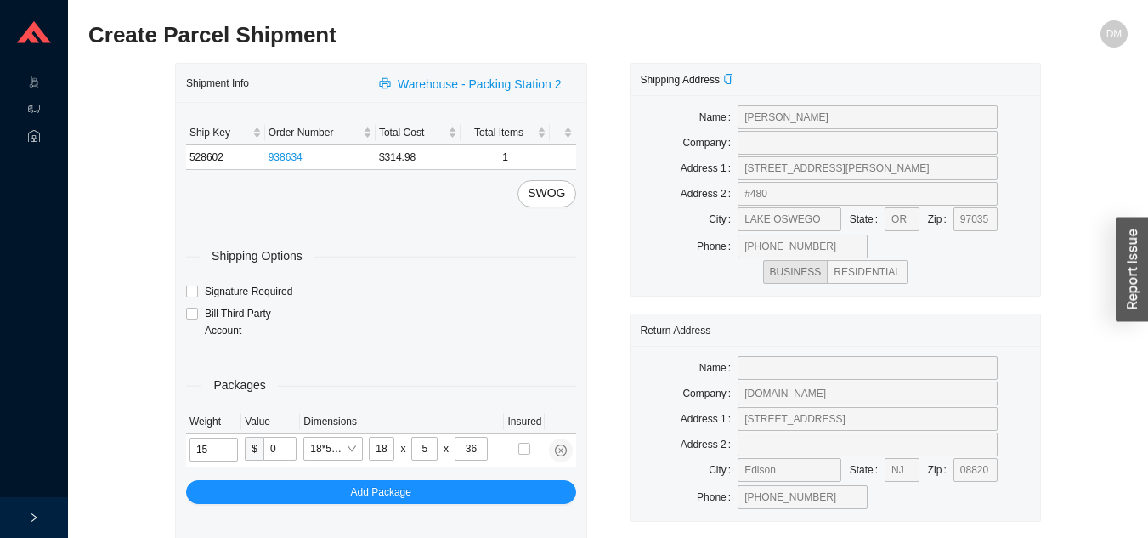
type input "15"
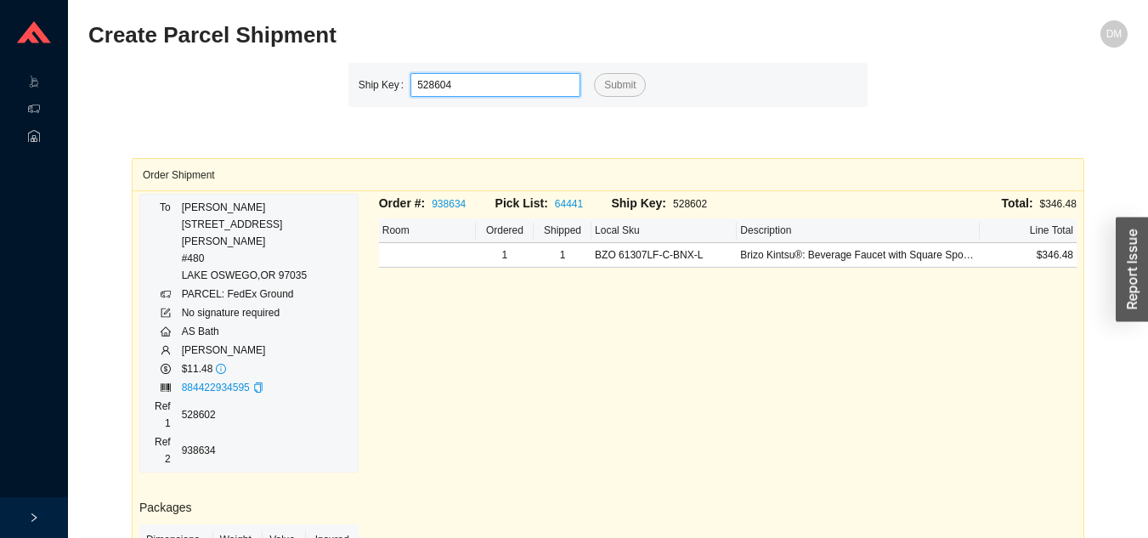
type input "528604"
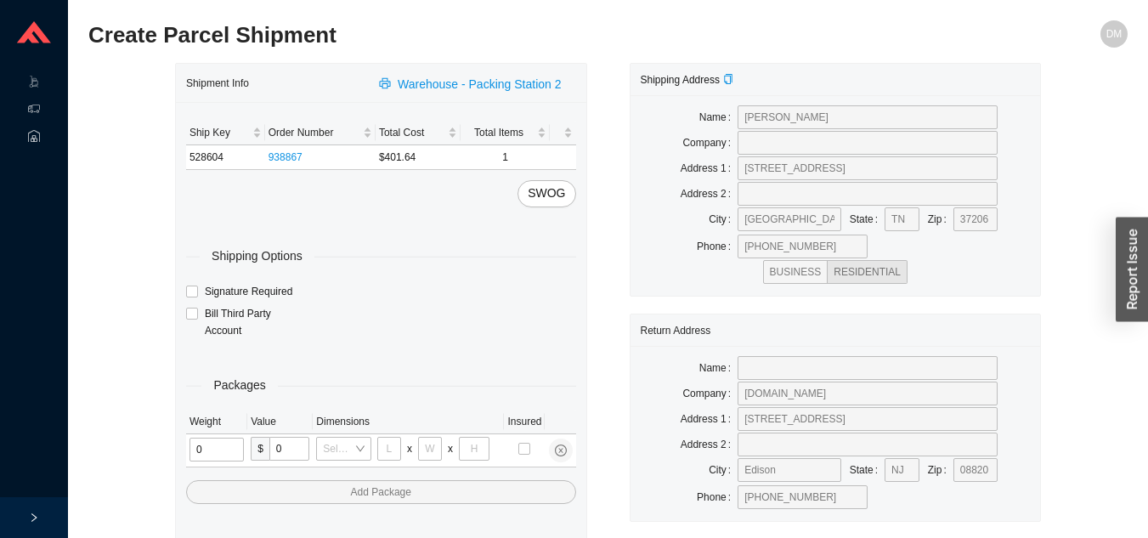
type input "1"
type input "18"
type input "5"
type input "36"
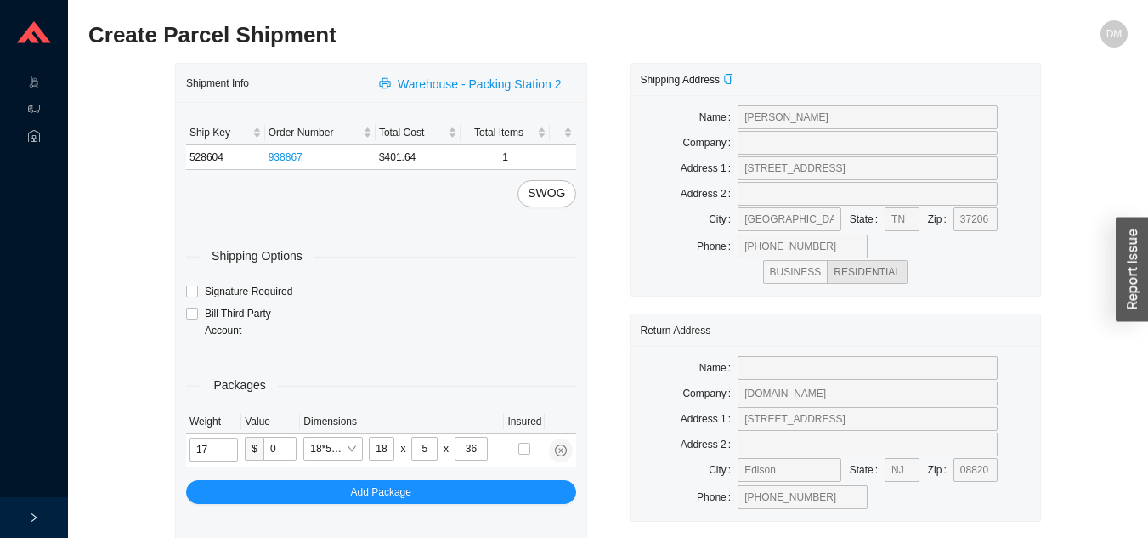
type input "17"
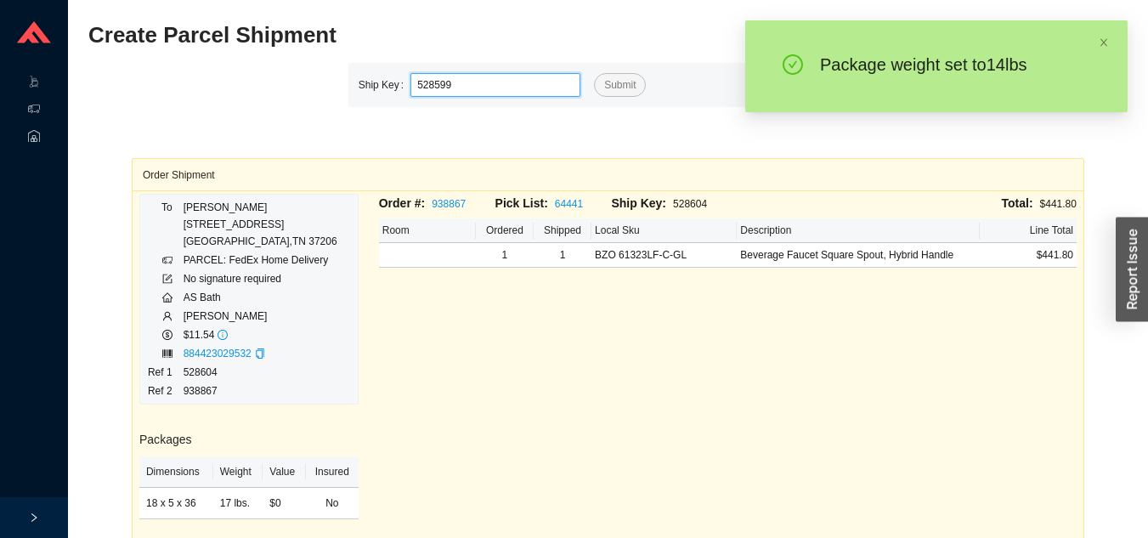
type input "528599"
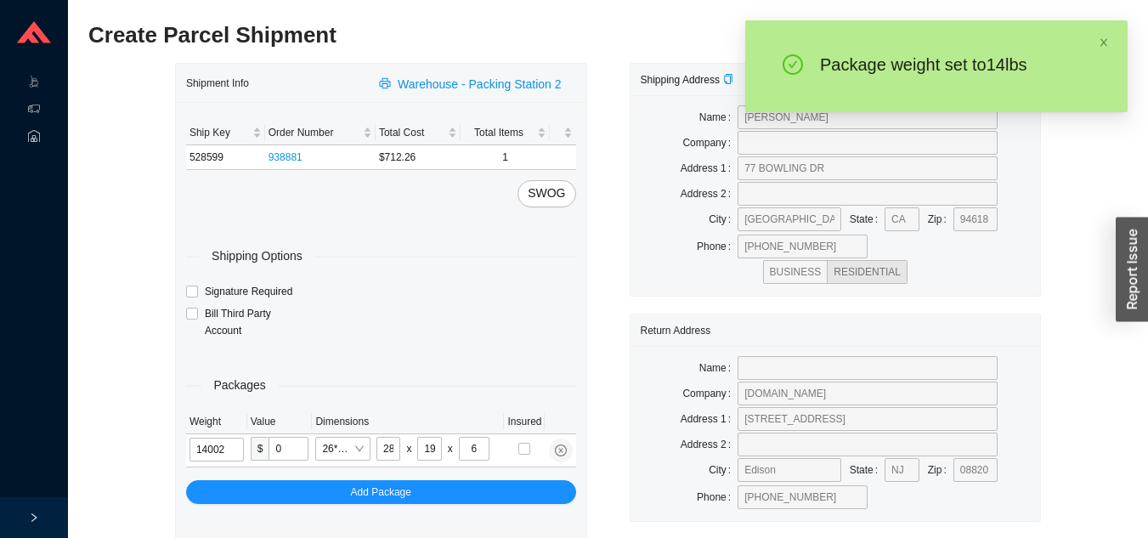
type input "14"
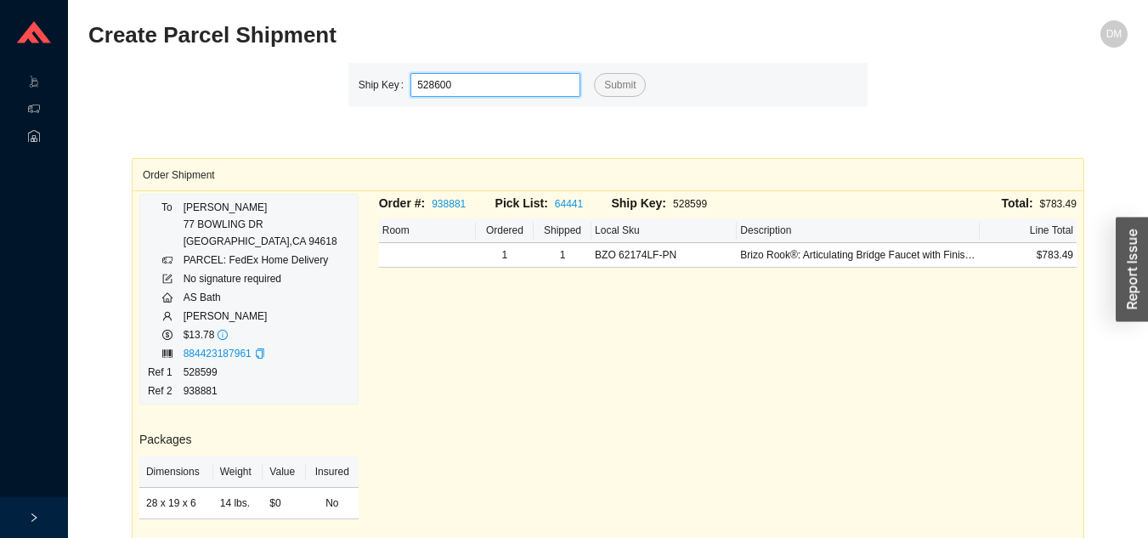
type input "528600"
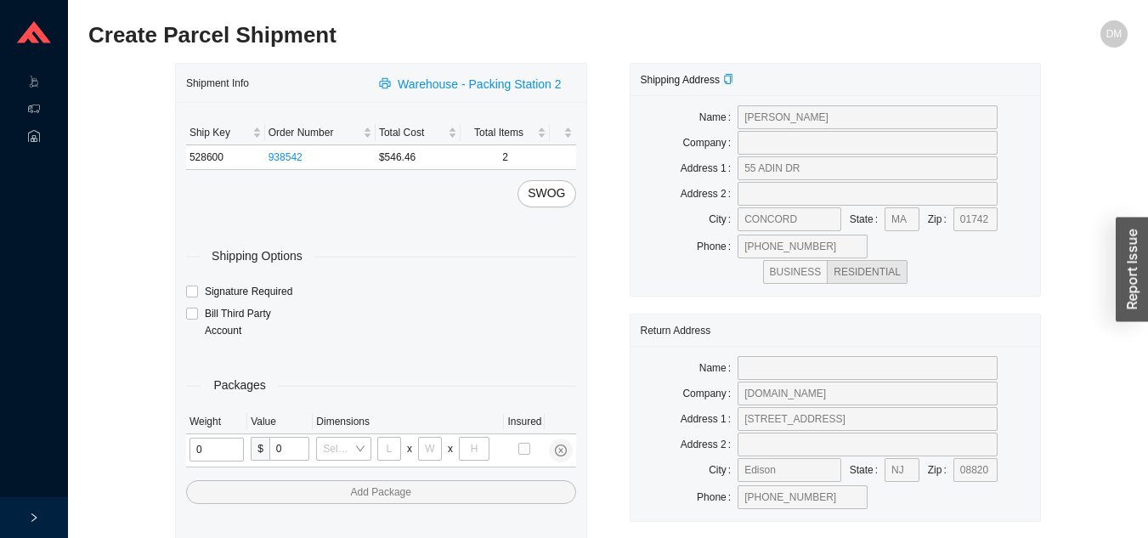
type input "1"
type input "18"
type input "5"
type input "36"
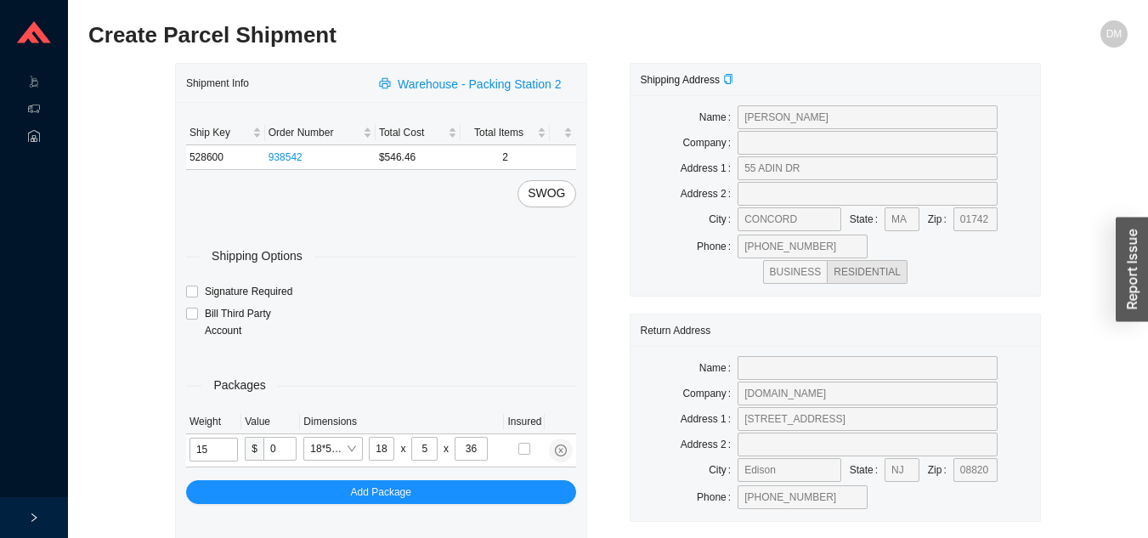
type input "15"
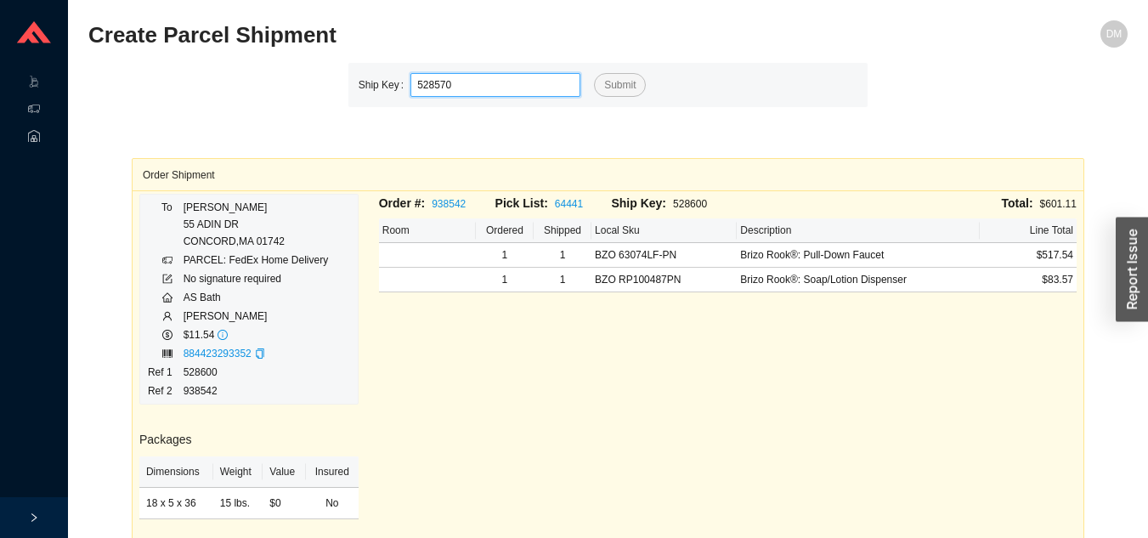
type input "528570"
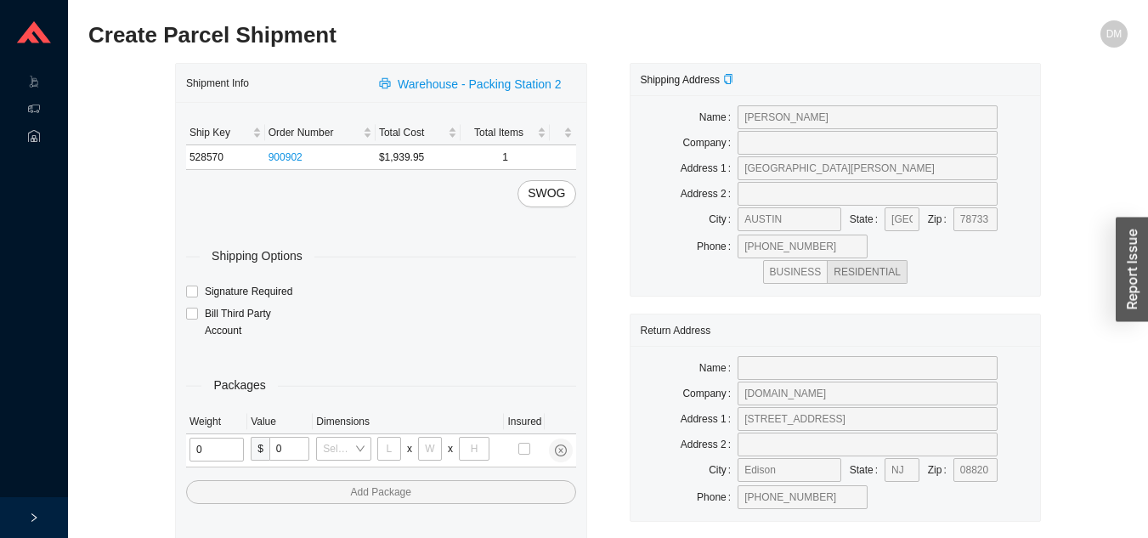
type input "1"
type input "18"
type input "5"
type input "36"
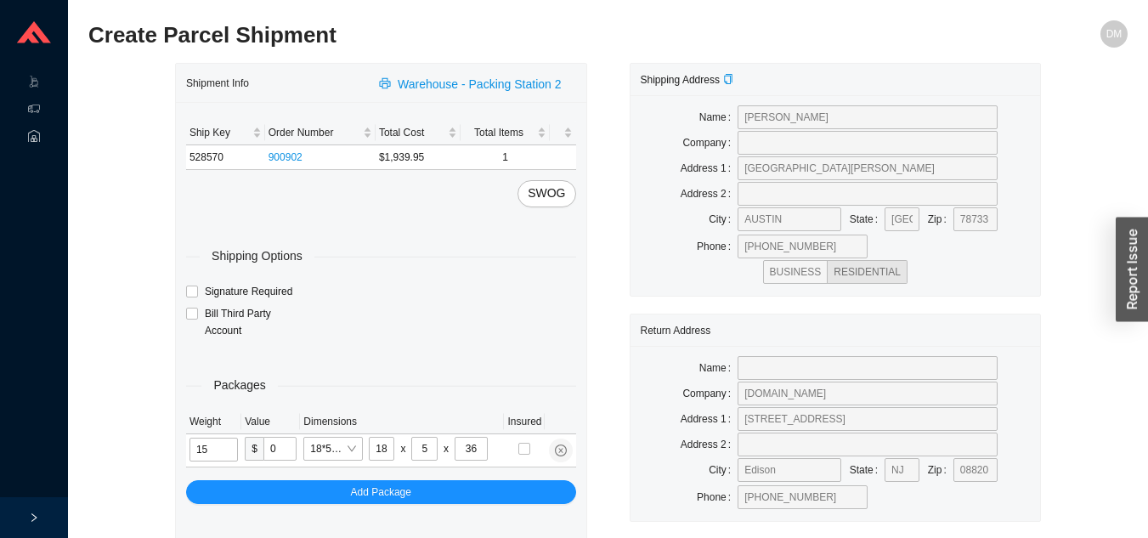
type input "15"
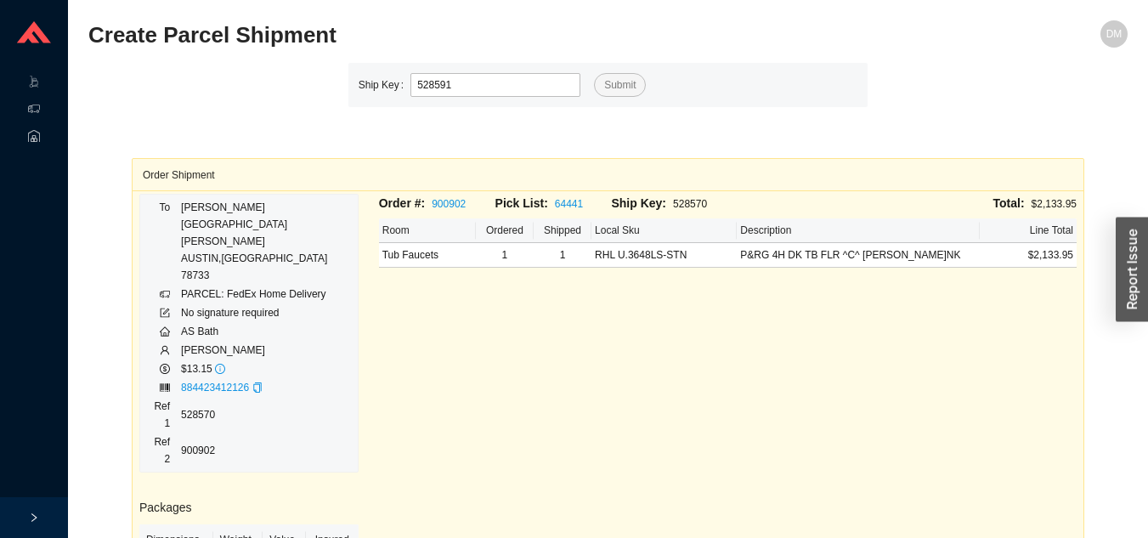
type input "528591"
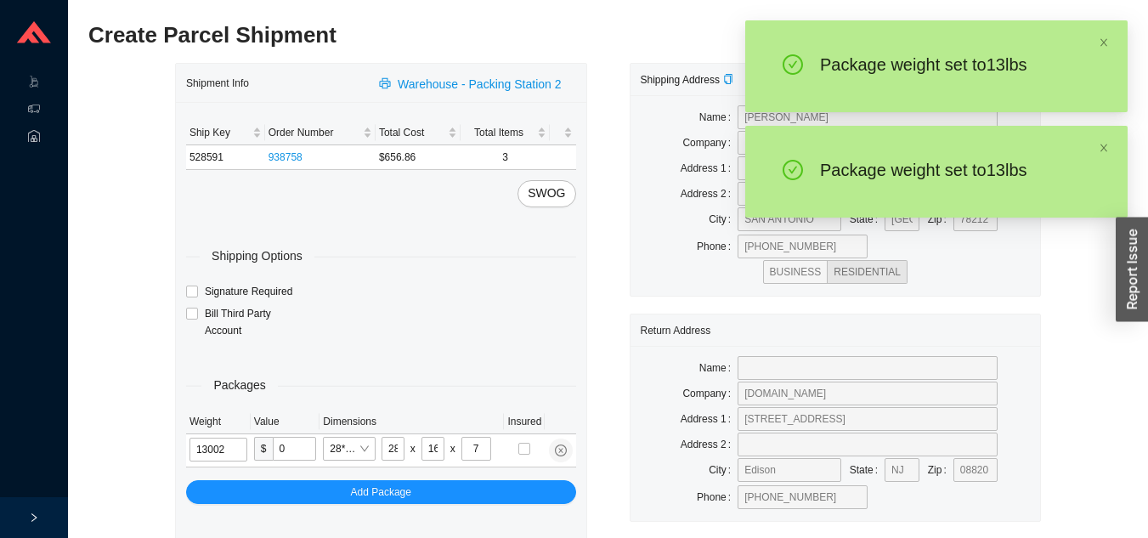
type input "13"
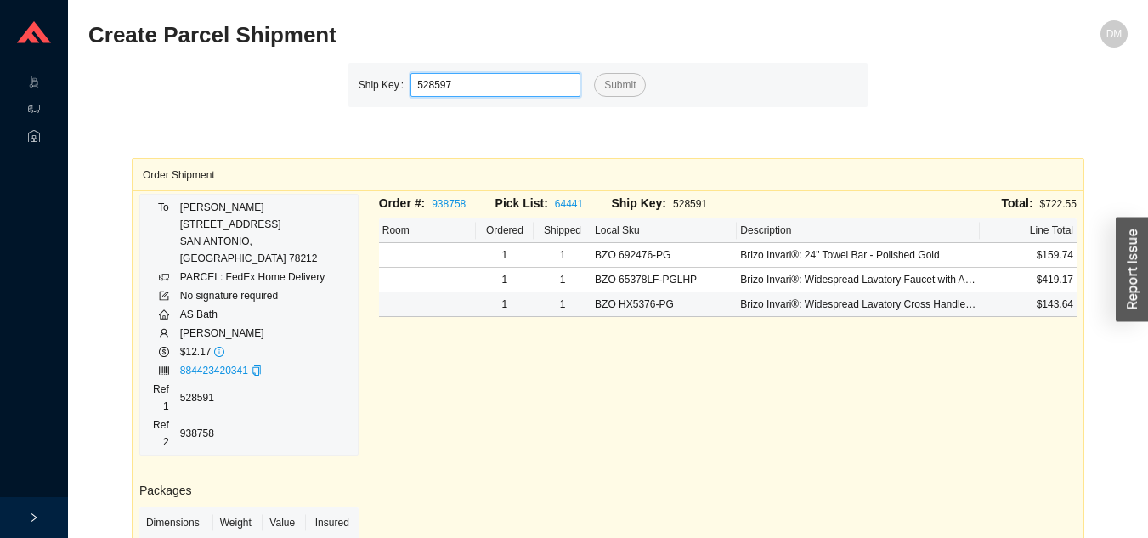
type input "528597"
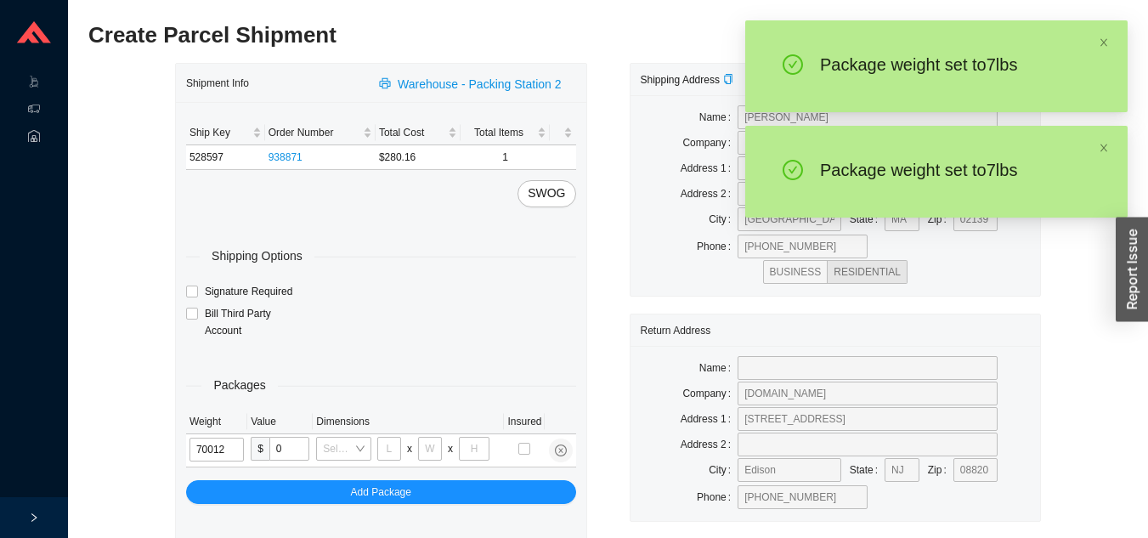
type input "7"
type input "18"
type input "12"
type input "6"
type input "7"
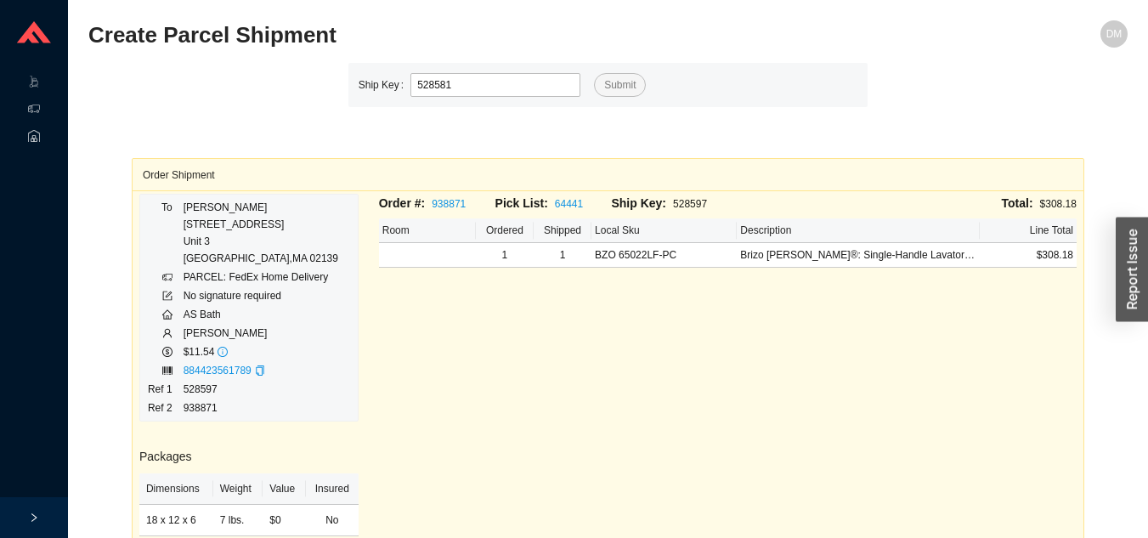
type input "528581"
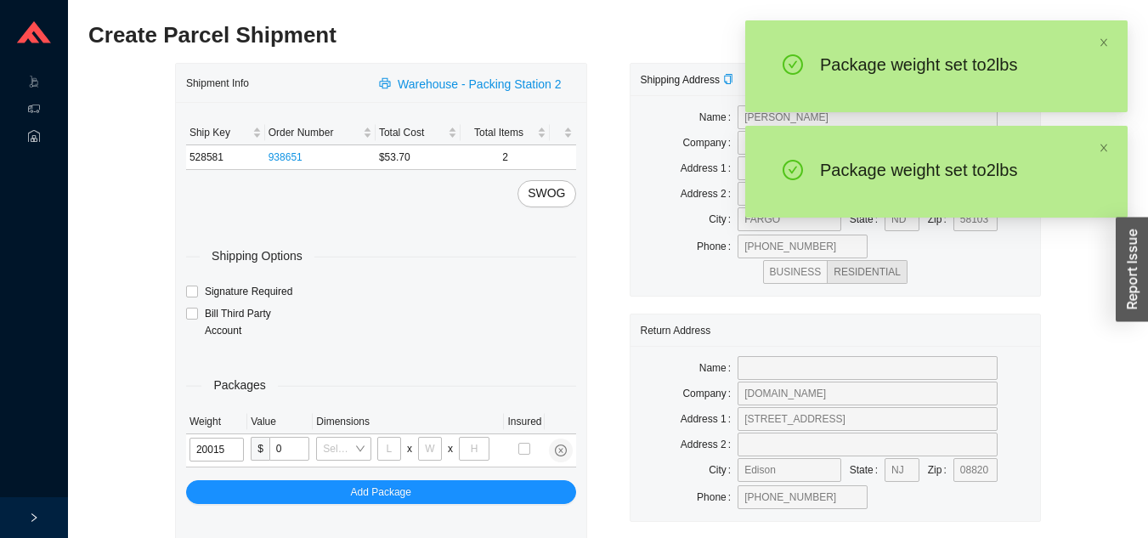
type input "2"
type input "8"
type input "2"
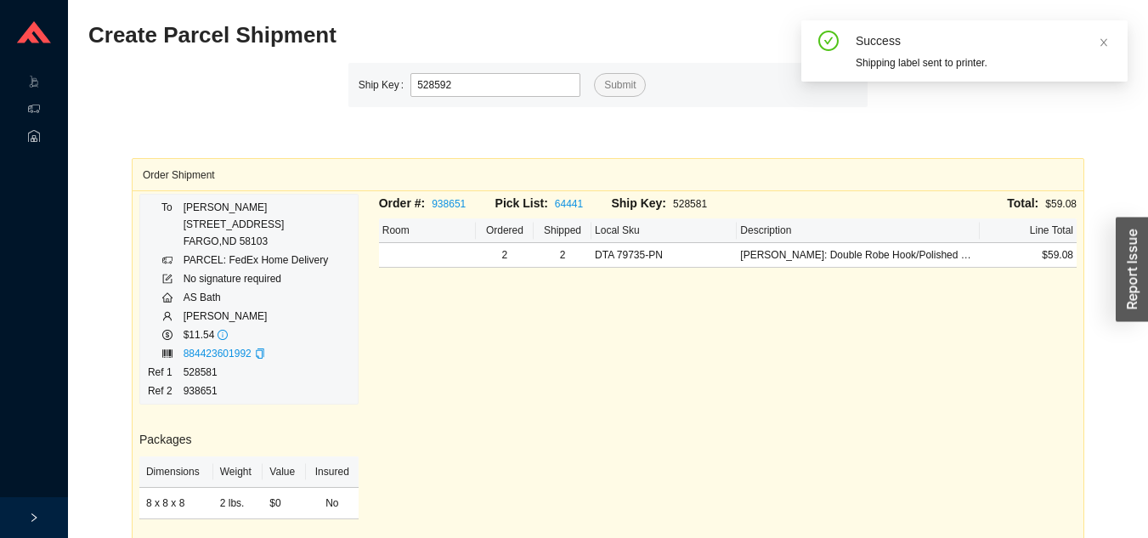
type input "528592"
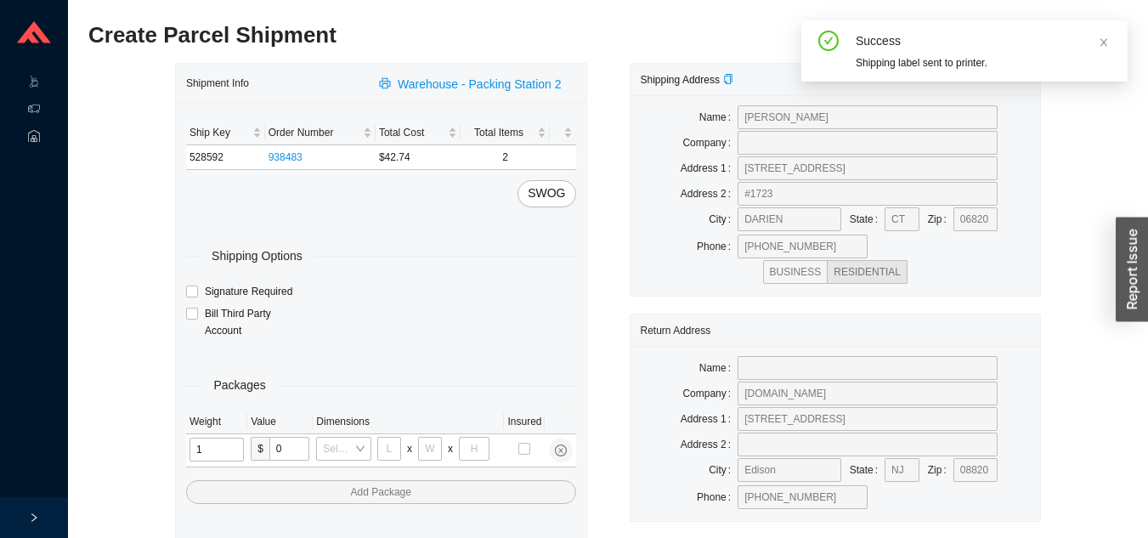
type input "15"
type input "8"
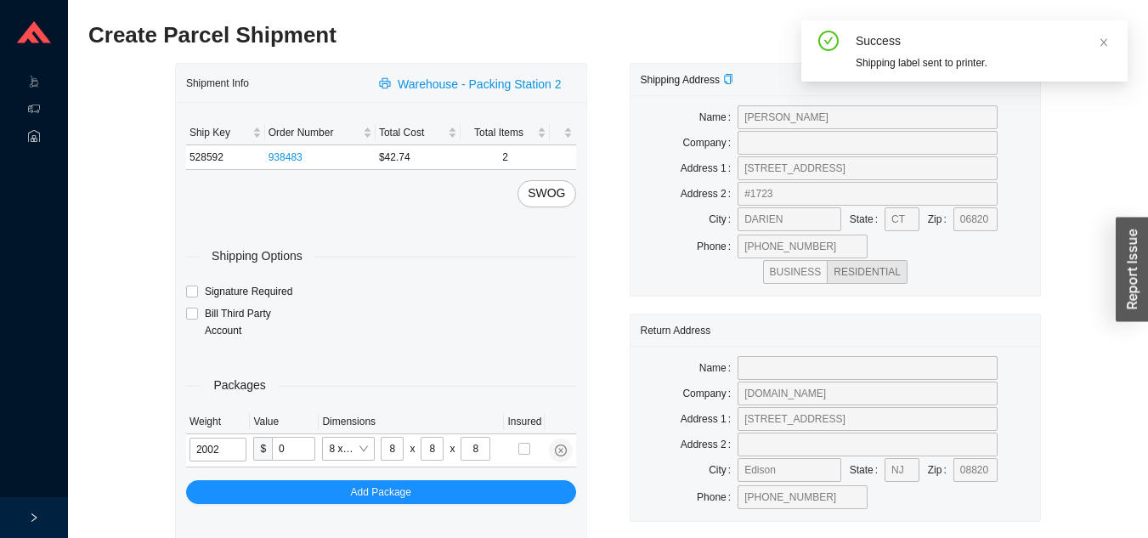
type input "2"
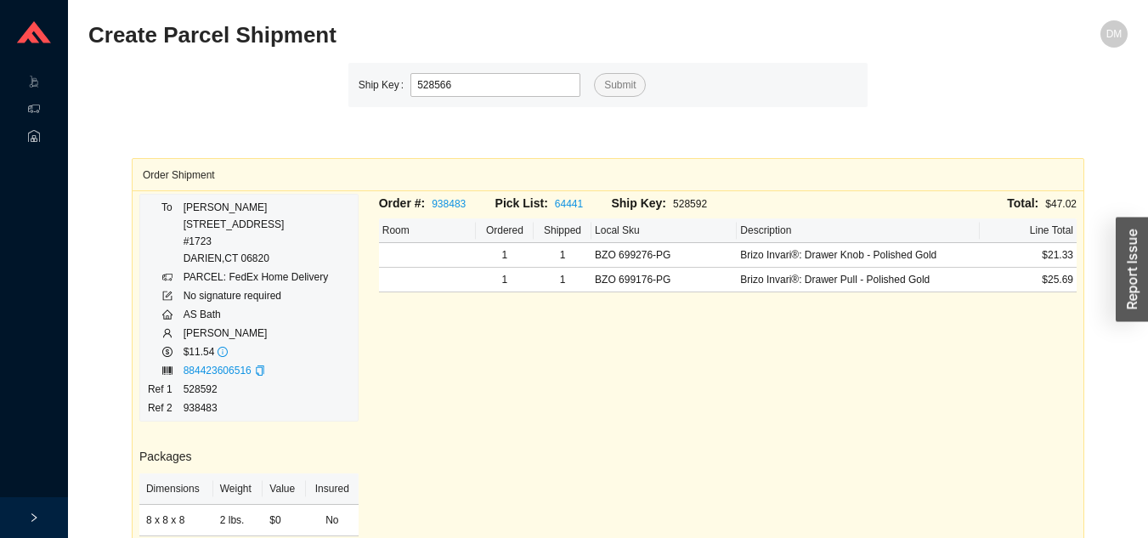
type input "528566"
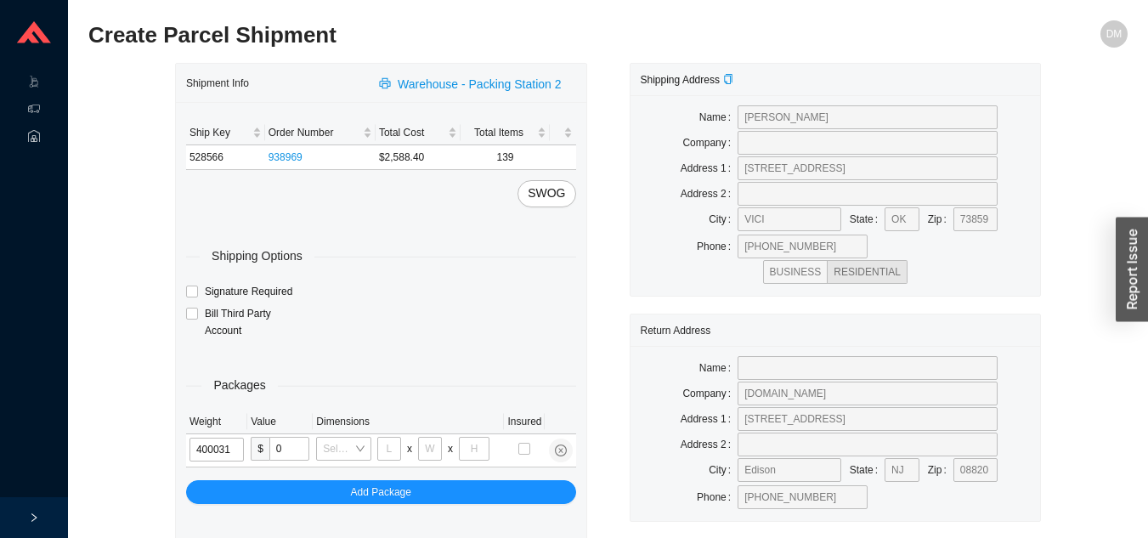
type input "40"
type input "24"
type input "16"
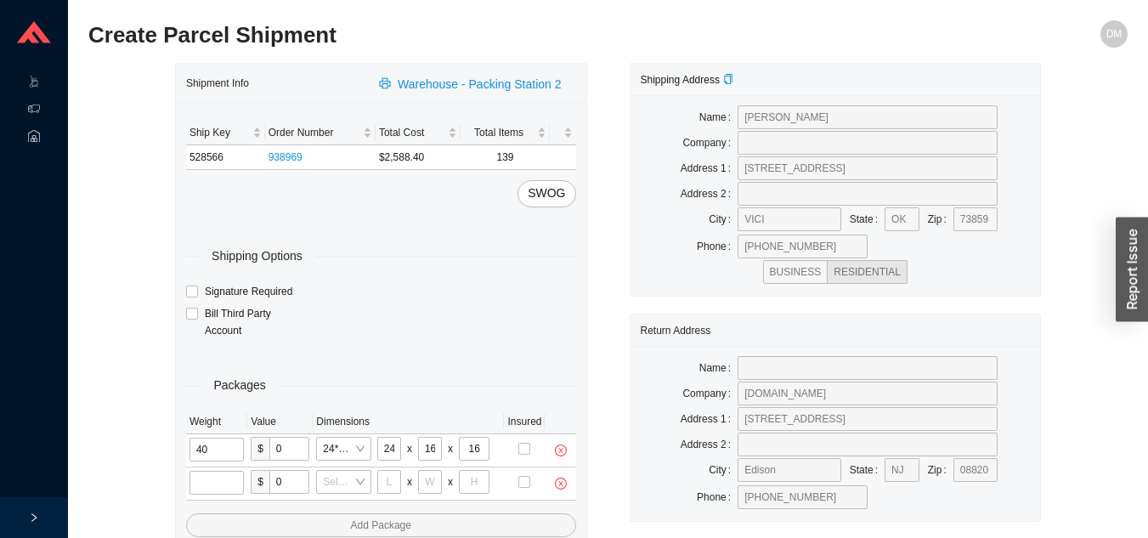
type input "40"
type input "25"
type input "28"
type input "16"
type input "7"
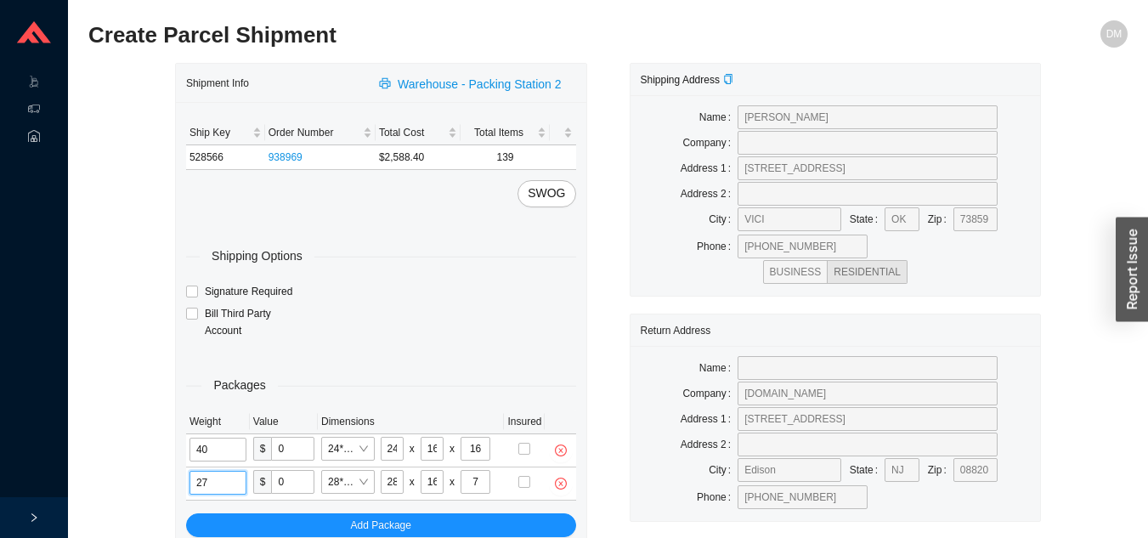
type input "27"
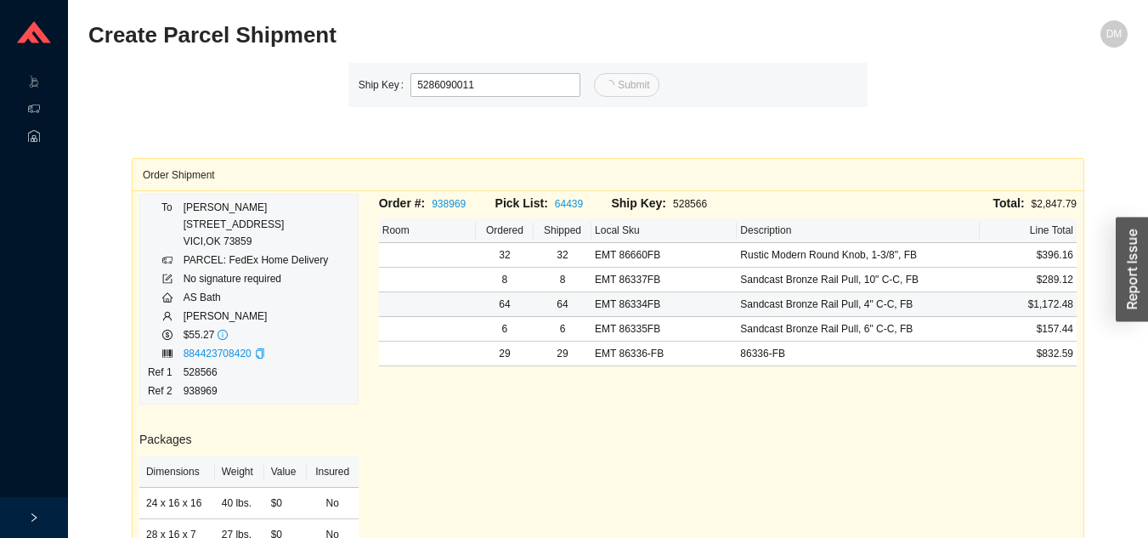
type input "11"
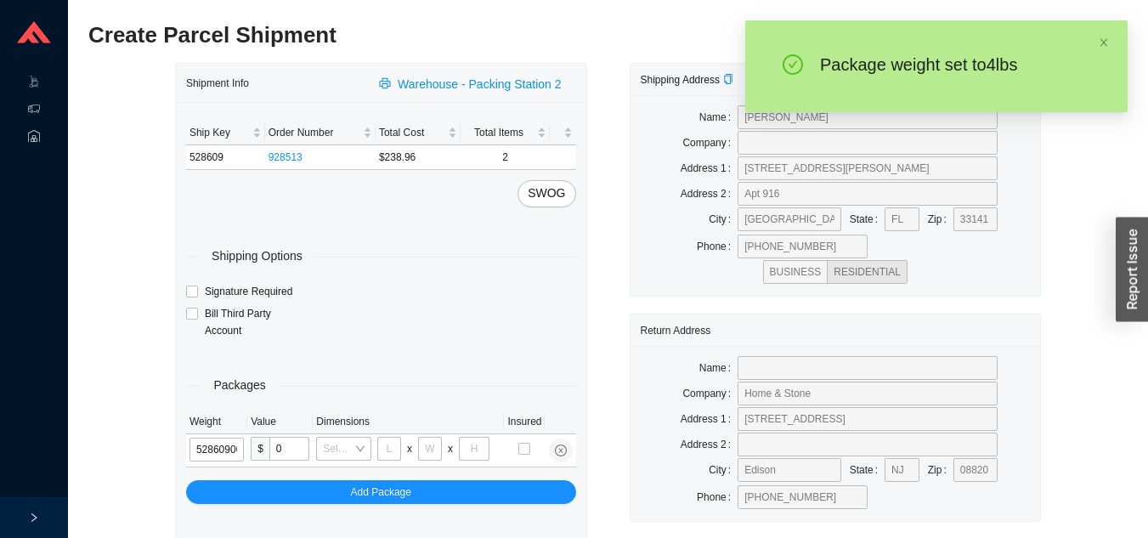
type input "528609"
type input "14"
type input "7"
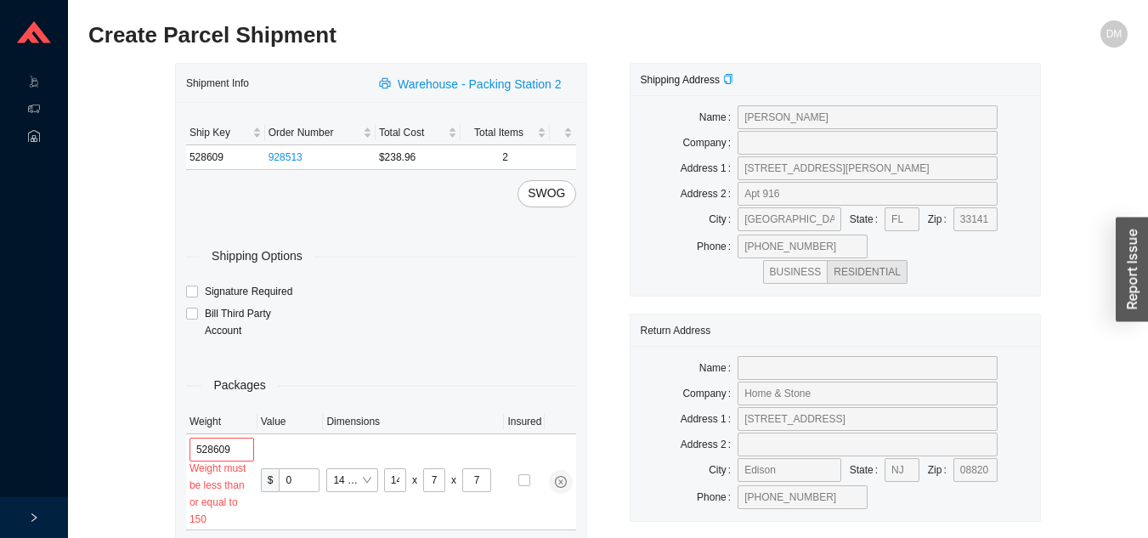
type input "4"
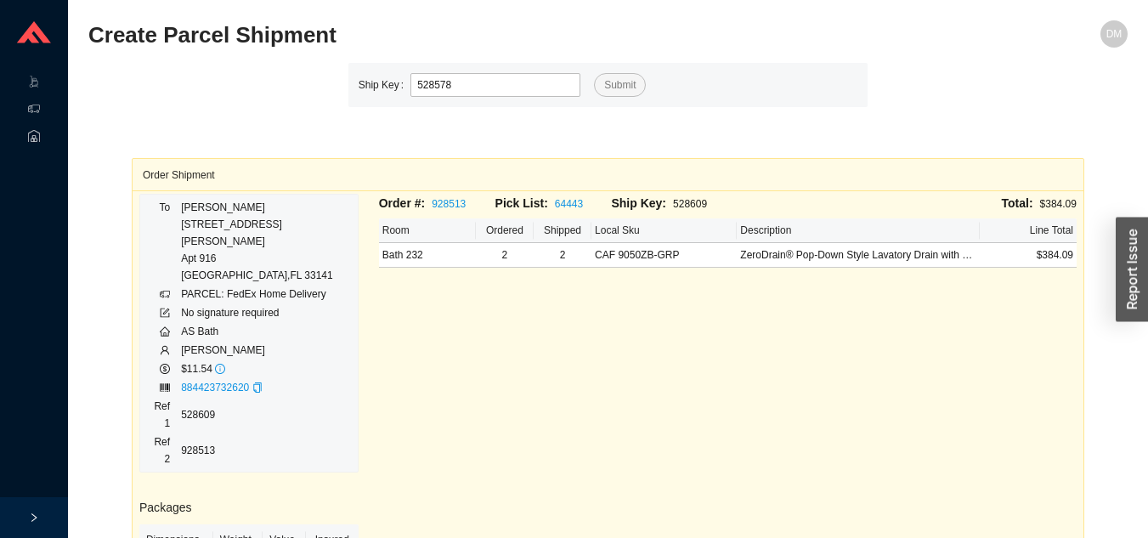
type input "528578"
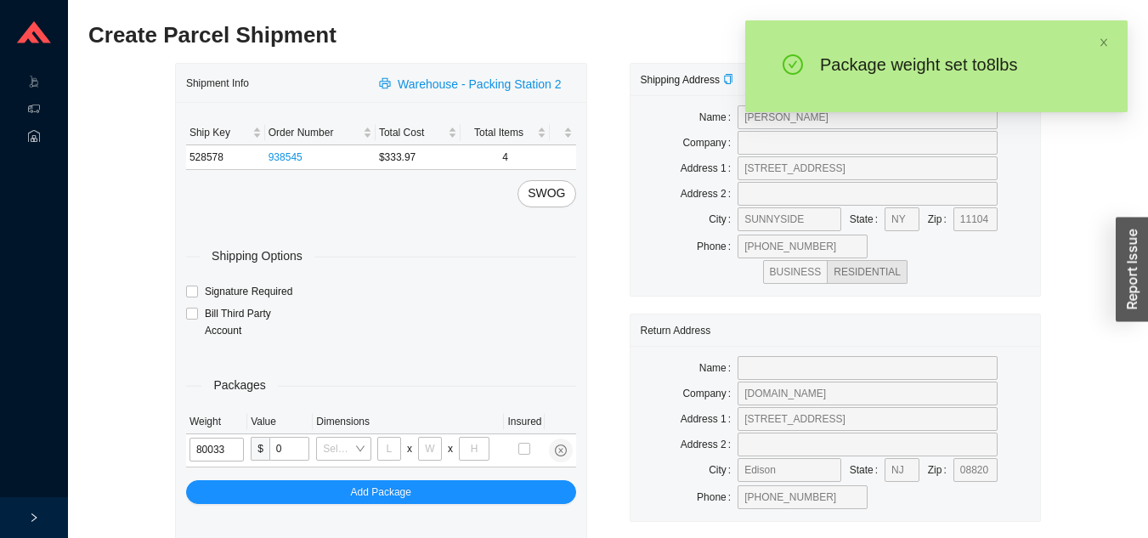
type input "8"
type input "24"
type input "14"
type input "4"
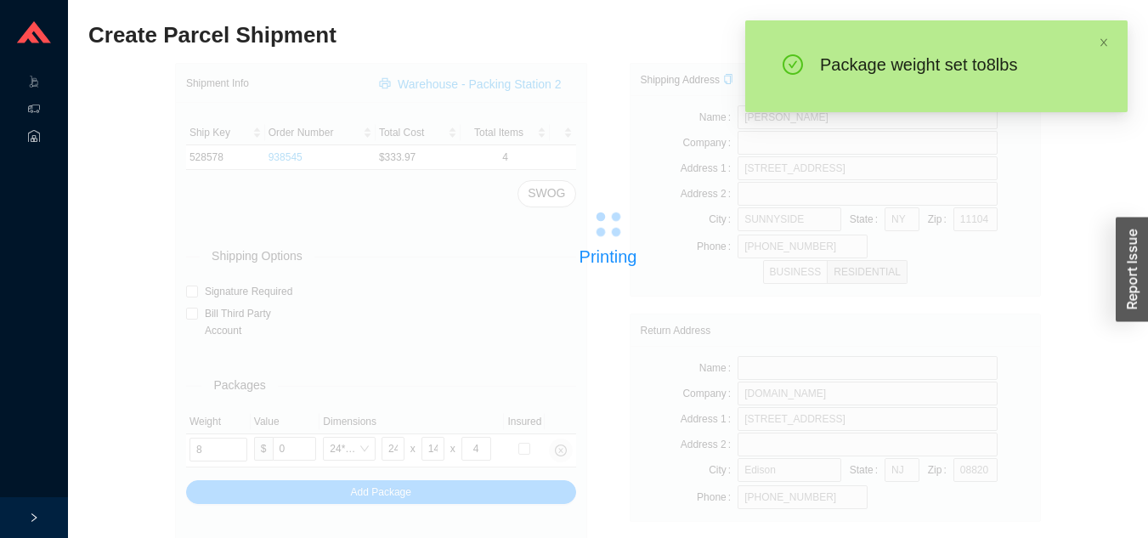
type input "9"
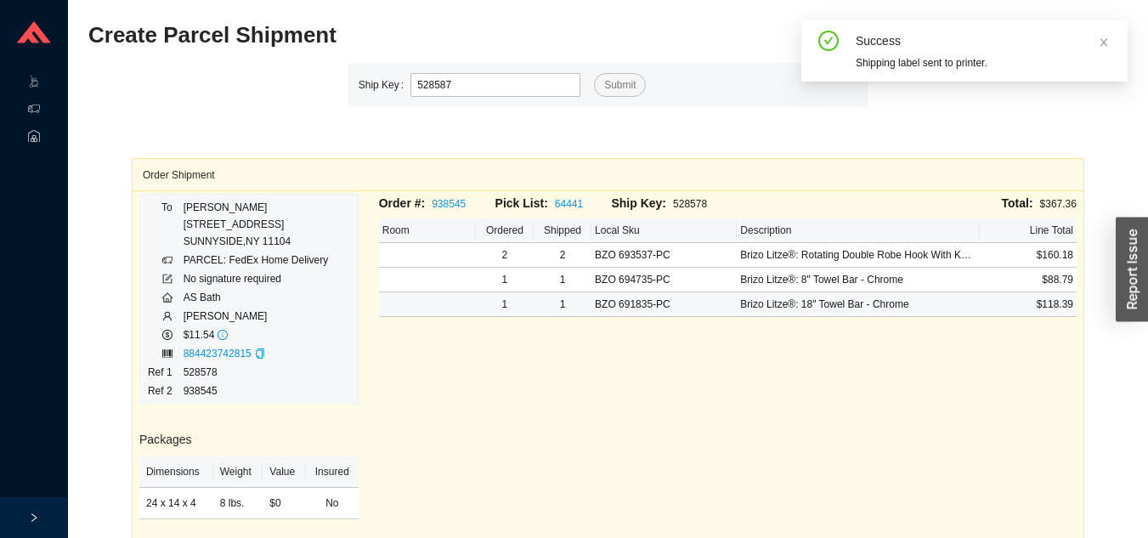
type input "528587"
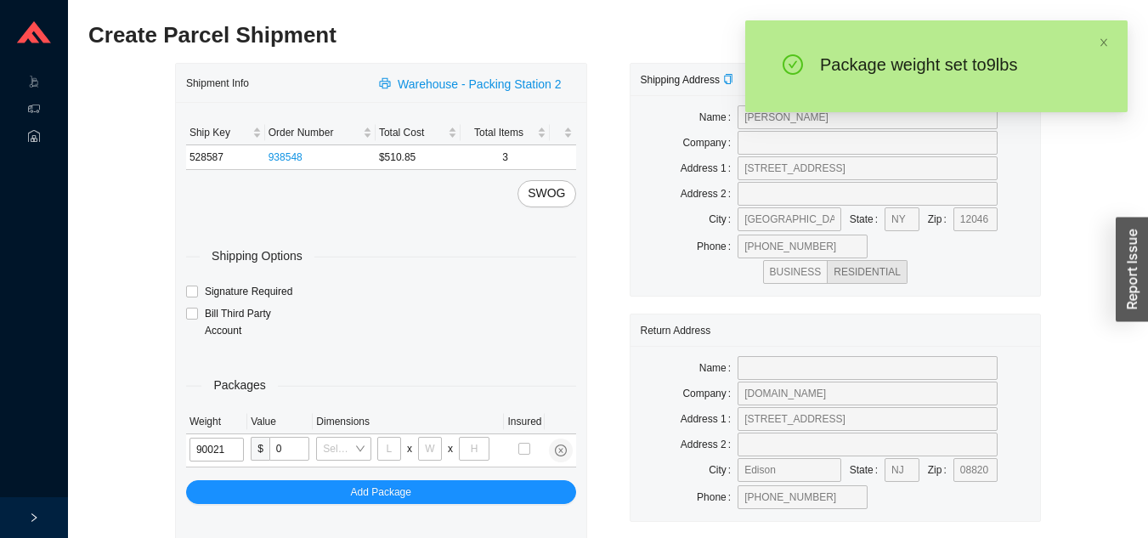
type input "9"
type input "18"
type input "12"
type input "9"
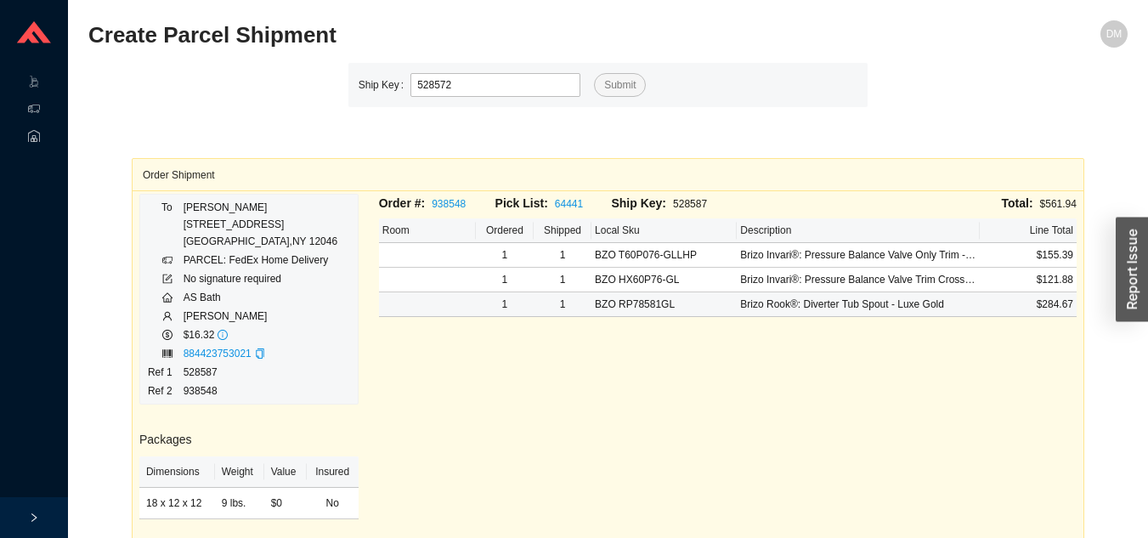
type input "528572"
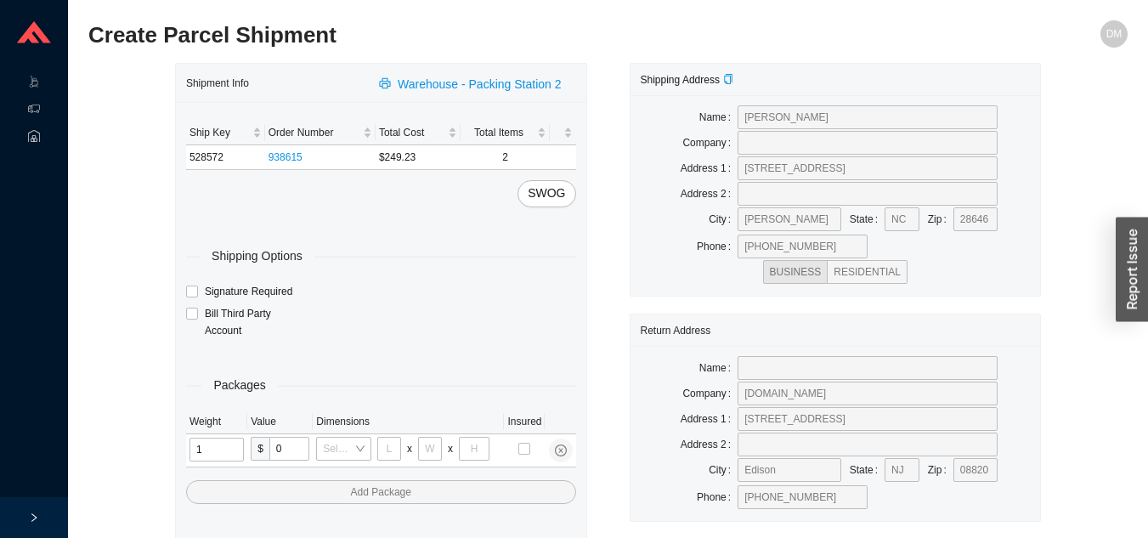
type input "15"
type input "8"
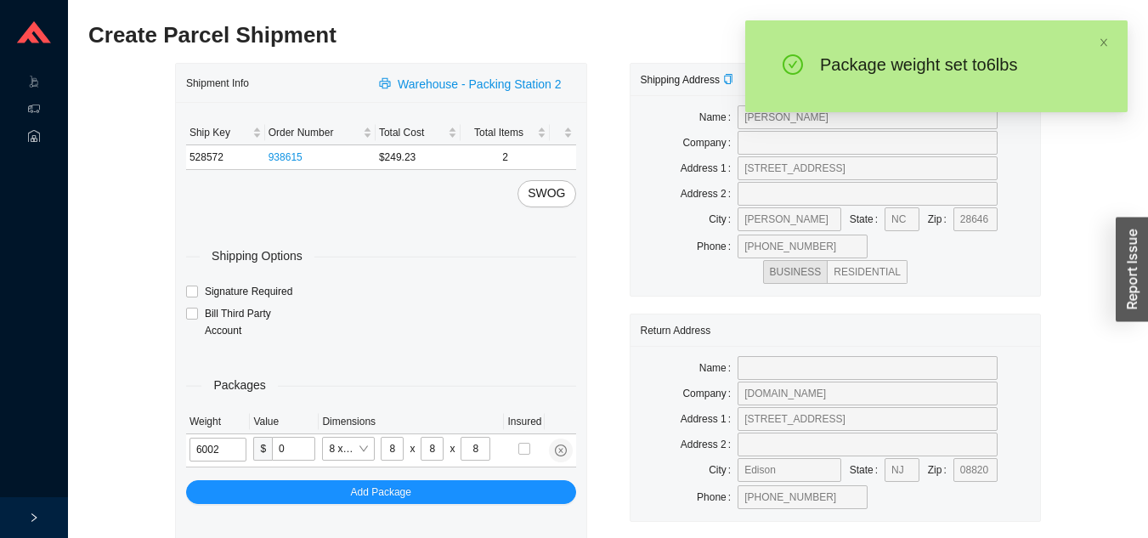
type input "6"
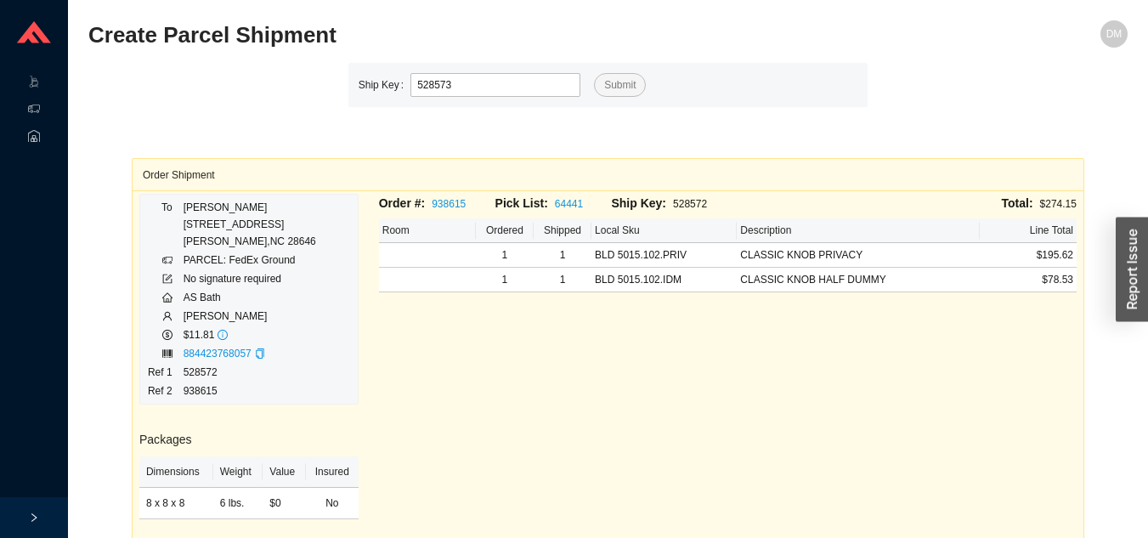
type input "528573"
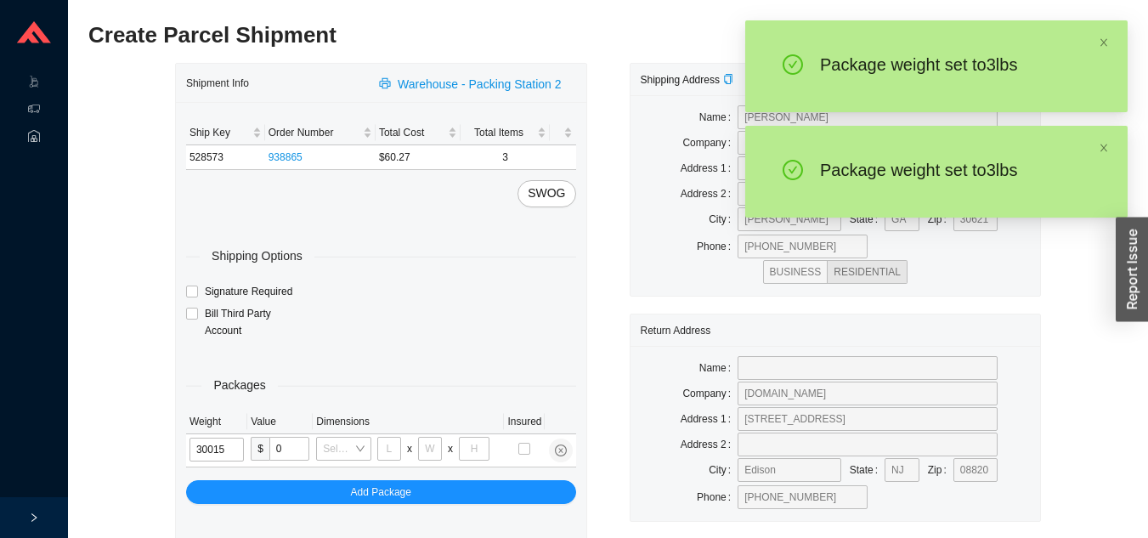
type input "3"
type input "8"
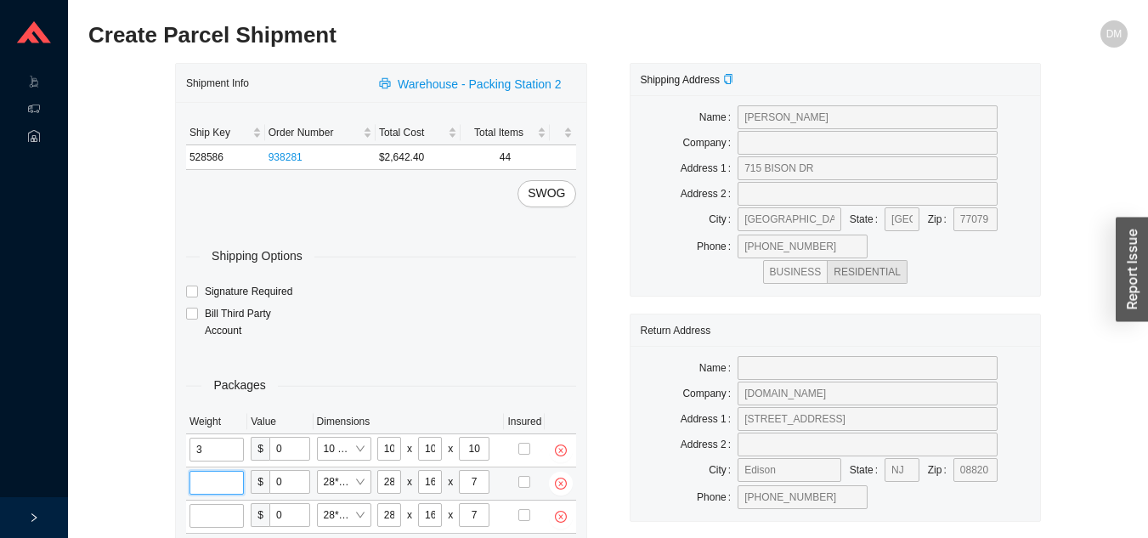
click at [237, 475] on input "tel" at bounding box center [217, 483] width 54 height 24
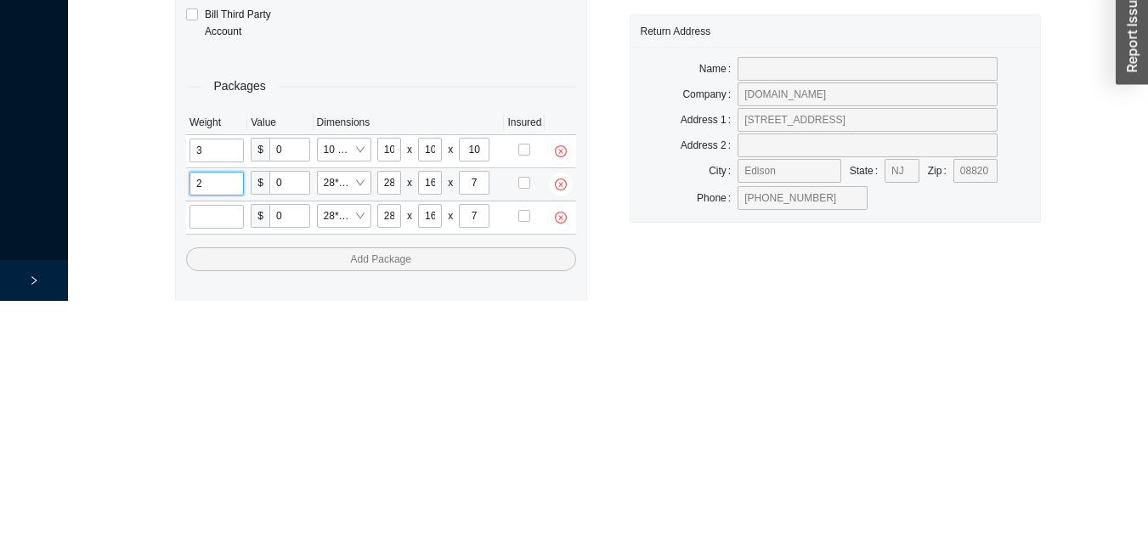
scroll to position [94, 0]
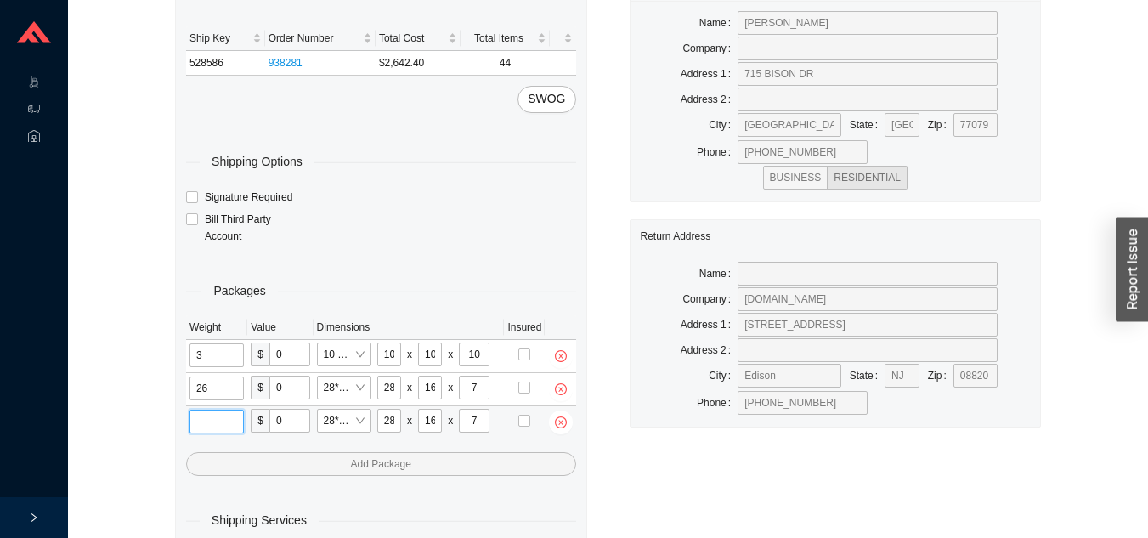
click at [216, 420] on input "tel" at bounding box center [217, 422] width 54 height 24
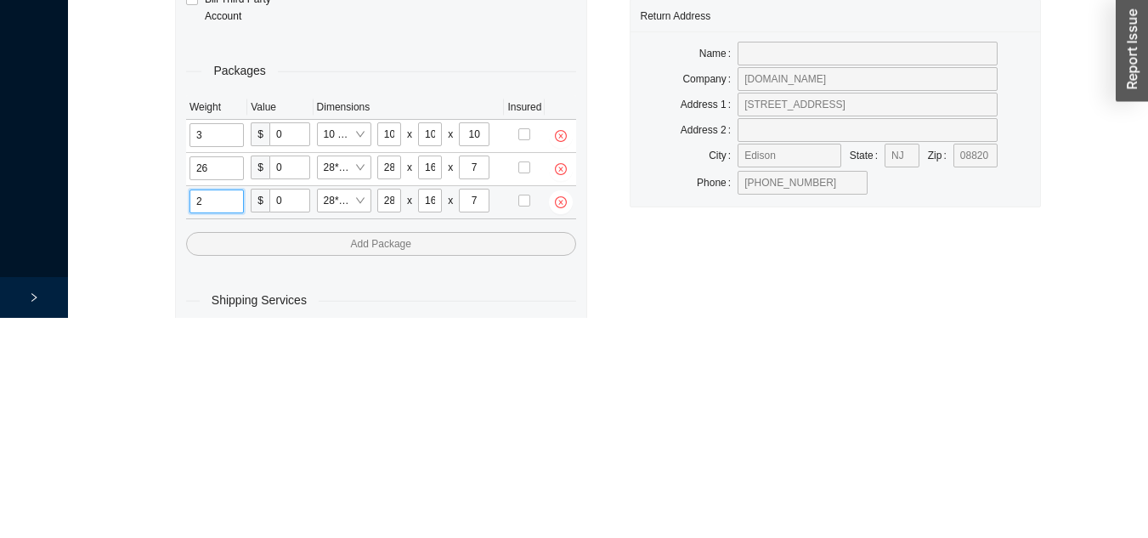
scroll to position [128, 0]
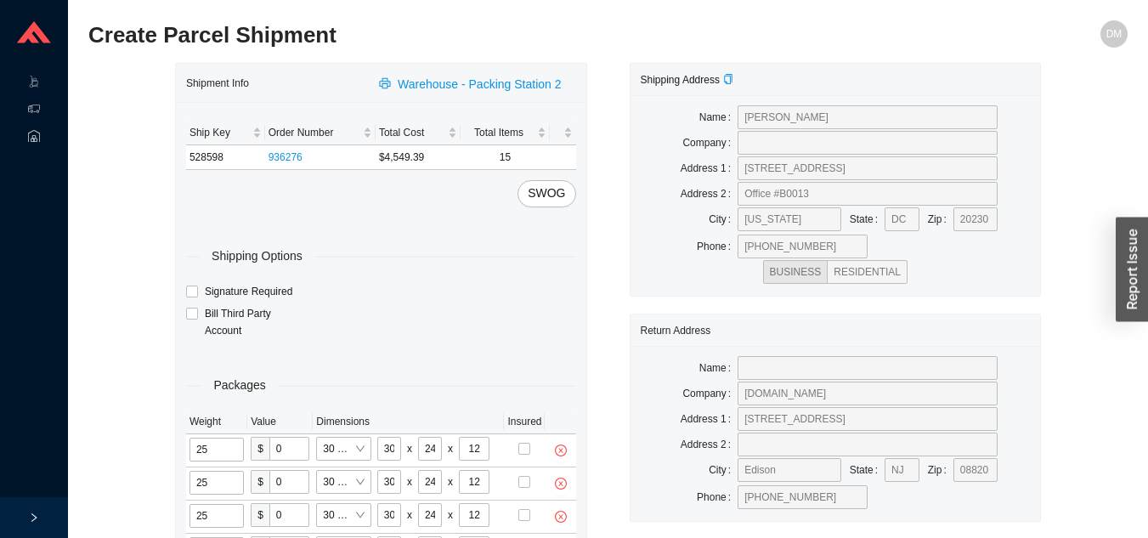
scroll to position [18, 0]
